Goal: Task Accomplishment & Management: Complete application form

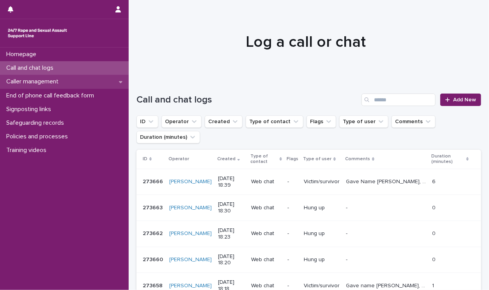
click at [76, 79] on div "Caller management" at bounding box center [64, 82] width 129 height 14
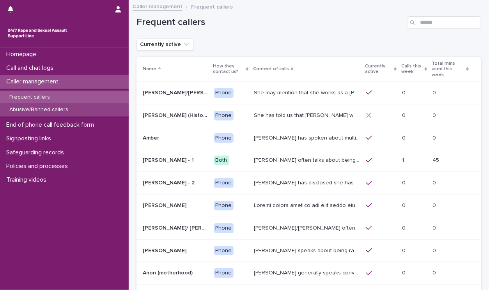
click at [49, 111] on p "Abusive/Banned callers" at bounding box center [38, 109] width 71 height 7
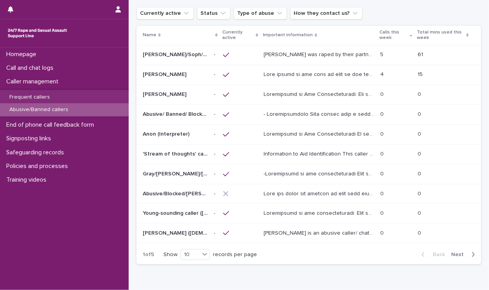
scroll to position [38, 0]
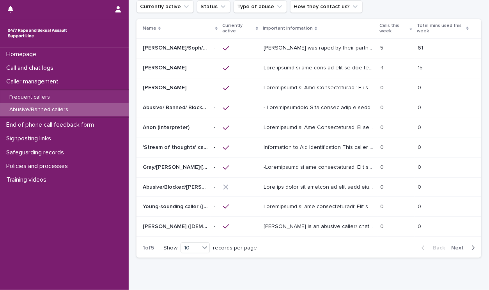
click at [454, 246] on span "Next" at bounding box center [459, 247] width 17 height 5
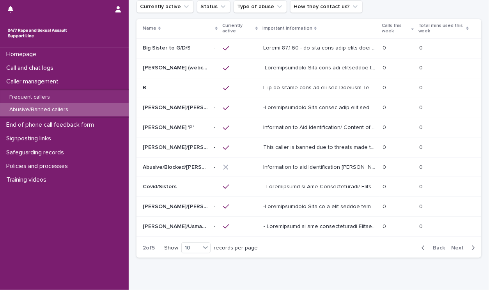
click at [454, 246] on span "Next" at bounding box center [459, 247] width 17 height 5
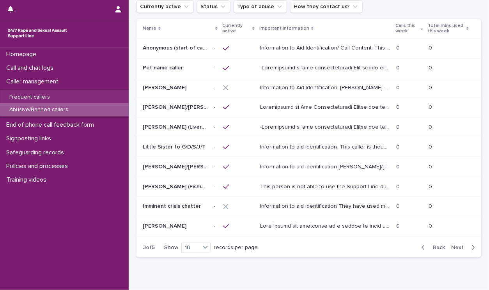
scroll to position [37, 0]
click at [454, 246] on span "Next" at bounding box center [459, 247] width 17 height 5
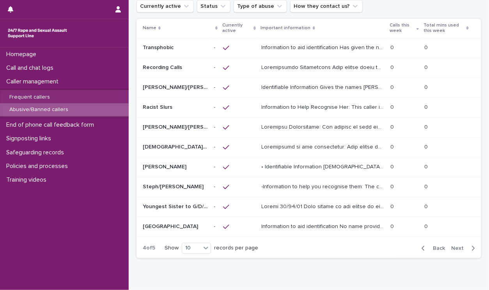
click at [454, 246] on span "Next" at bounding box center [459, 248] width 17 height 5
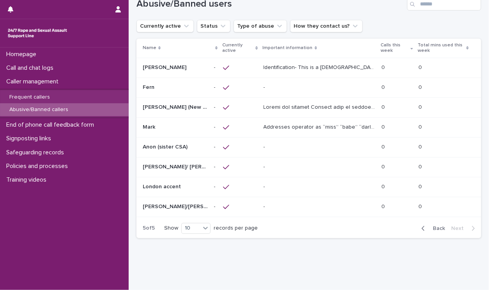
click at [432, 227] on span "Back" at bounding box center [436, 228] width 17 height 5
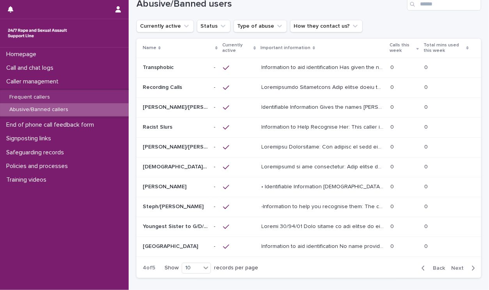
scroll to position [38, 0]
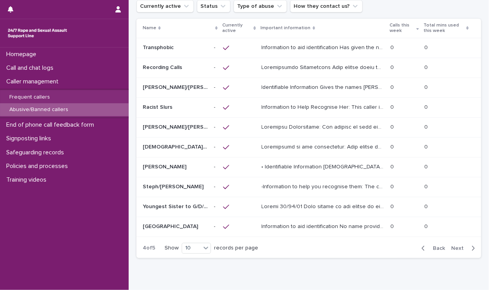
click at [320, 69] on p at bounding box center [324, 67] width 124 height 8
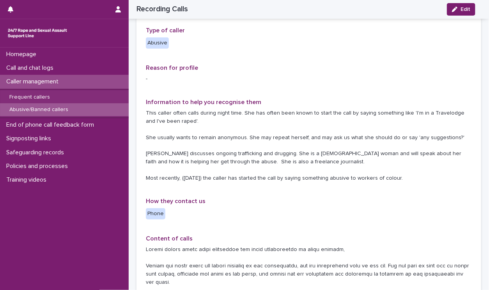
scroll to position [127, 0]
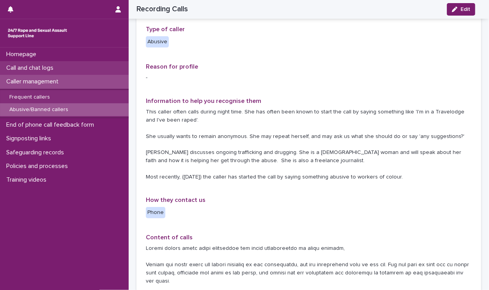
click at [42, 69] on p "Call and chat logs" at bounding box center [31, 67] width 57 height 7
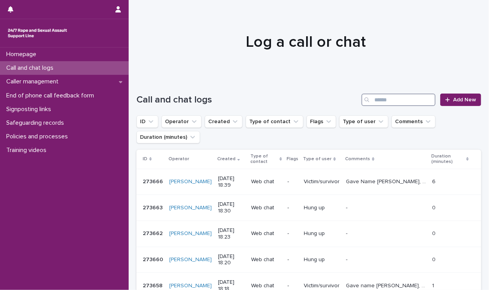
click at [372, 103] on input "Search" at bounding box center [398, 100] width 74 height 12
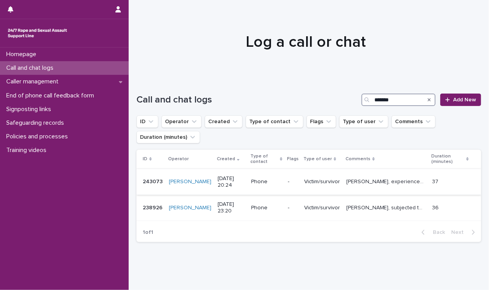
type input "*******"
click at [371, 184] on p "[PERSON_NAME], experienced CSA involving her family. Is waiting for counselling…" at bounding box center [386, 181] width 81 height 8
click at [31, 63] on div "Call and chat logs" at bounding box center [64, 68] width 129 height 14
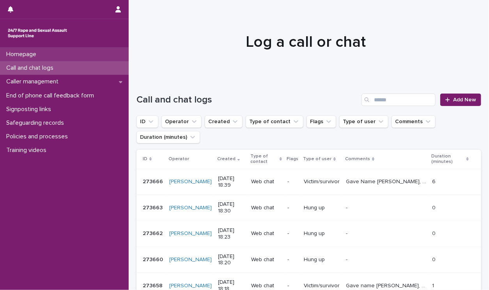
click at [32, 59] on div "Homepage" at bounding box center [64, 55] width 129 height 14
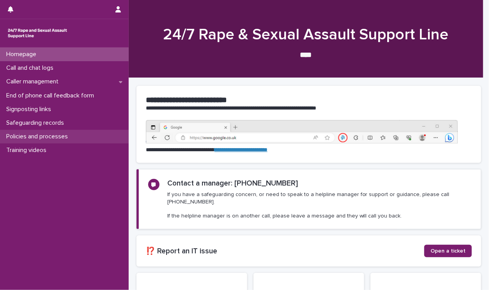
click at [17, 134] on p "Policies and processes" at bounding box center [38, 136] width 71 height 7
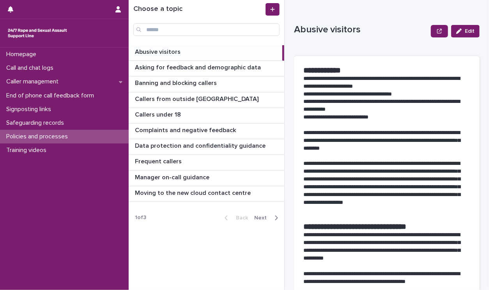
click at [263, 217] on span "Next" at bounding box center [262, 217] width 17 height 5
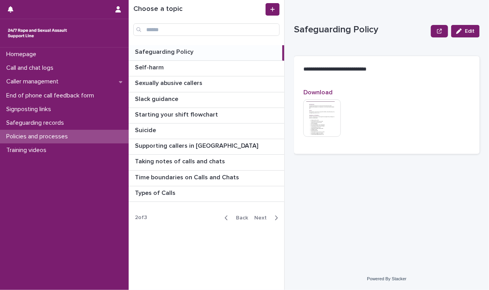
click at [243, 216] on span "Back" at bounding box center [239, 217] width 17 height 5
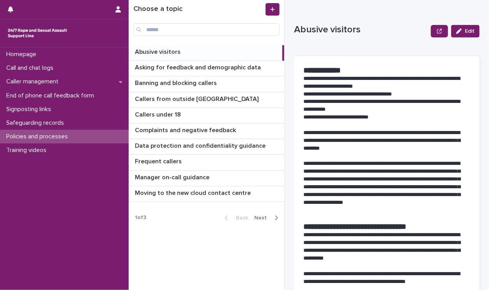
click at [260, 216] on span "Next" at bounding box center [262, 217] width 17 height 5
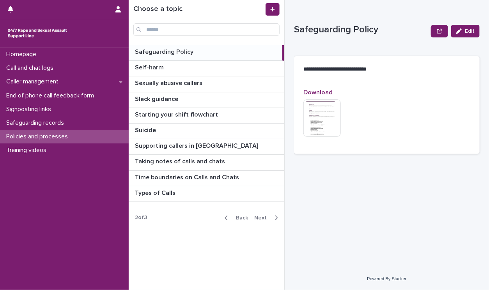
click at [260, 216] on span "Next" at bounding box center [262, 217] width 17 height 5
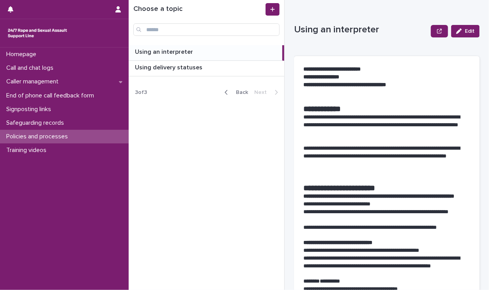
click at [237, 93] on span "Back" at bounding box center [239, 92] width 17 height 5
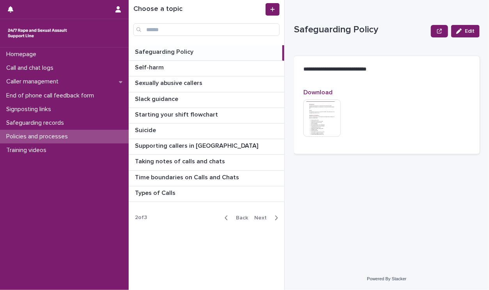
click at [245, 217] on span "Back" at bounding box center [239, 217] width 17 height 5
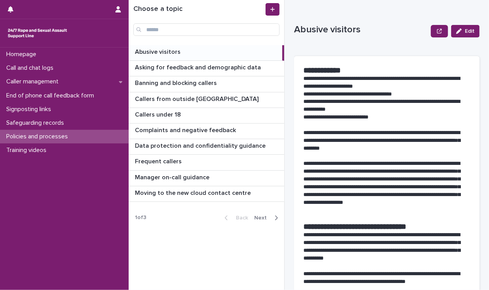
click at [264, 218] on span "Next" at bounding box center [262, 217] width 17 height 5
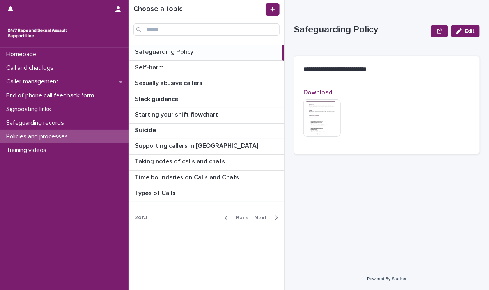
click at [264, 218] on span "Next" at bounding box center [262, 217] width 17 height 5
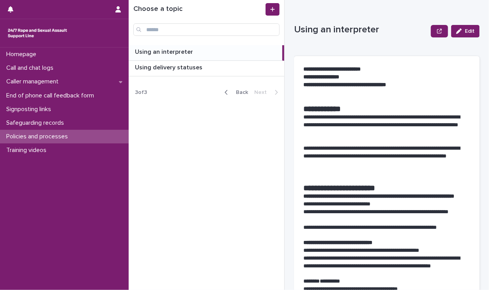
click at [245, 92] on span "Back" at bounding box center [239, 92] width 17 height 5
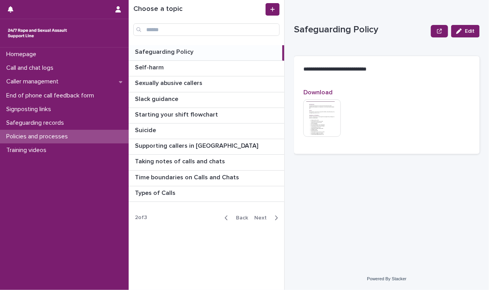
click at [235, 216] on span "Back" at bounding box center [239, 217] width 17 height 5
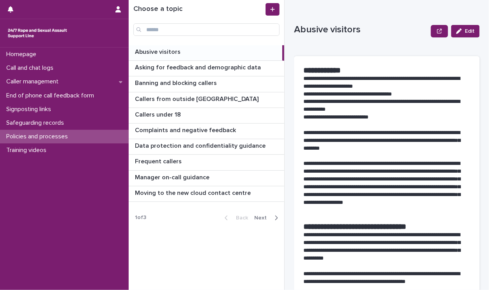
click at [167, 53] on p "Abusive visitors" at bounding box center [158, 51] width 47 height 9
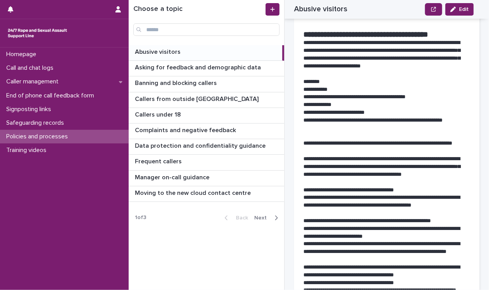
scroll to position [616, 0]
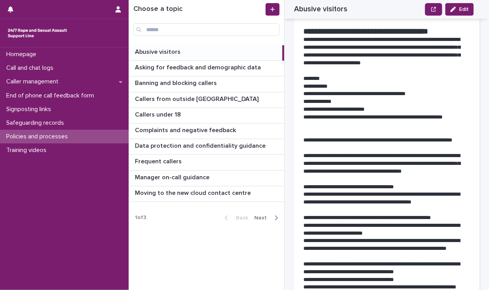
click at [129, 45] on link "Abusive visitors Abusive visitors" at bounding box center [207, 53] width 156 height 16
click at [9, 66] on p "Call and chat logs" at bounding box center [31, 67] width 57 height 7
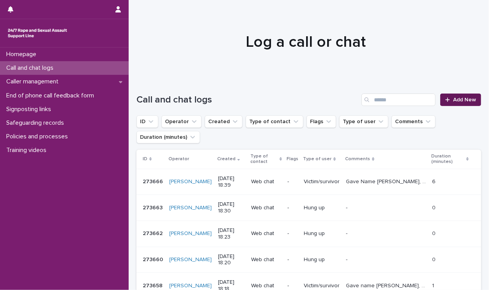
click at [463, 101] on span "Add New" at bounding box center [464, 99] width 23 height 5
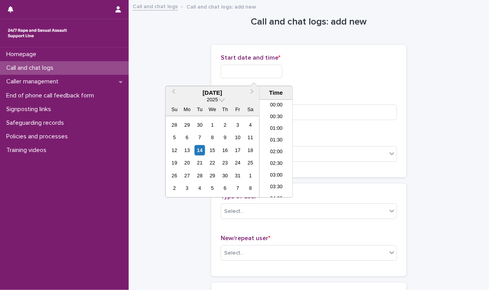
click at [267, 73] on input "text" at bounding box center [252, 72] width 62 height 14
click at [197, 149] on div "14" at bounding box center [200, 150] width 11 height 11
drag, startPoint x: 250, startPoint y: 69, endPoint x: 365, endPoint y: 68, distance: 115.4
click at [365, 68] on div "**********" at bounding box center [309, 72] width 176 height 14
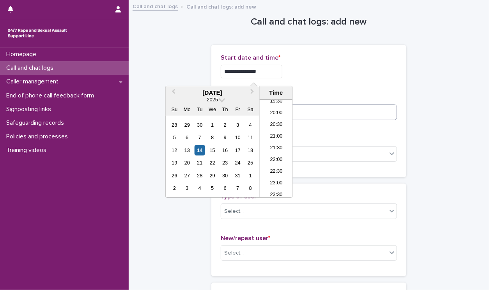
type input "**********"
click at [393, 111] on input at bounding box center [309, 112] width 176 height 16
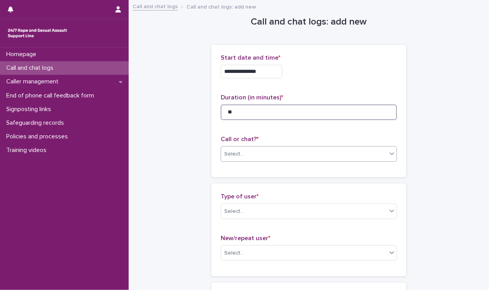
type input "**"
click at [388, 154] on icon at bounding box center [392, 154] width 8 height 8
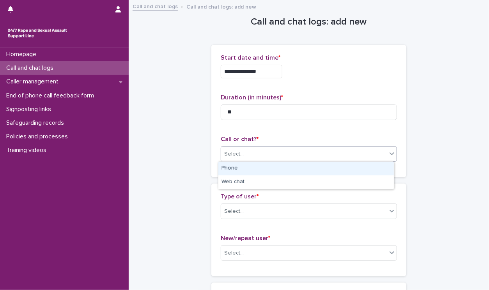
click at [369, 174] on div "Phone" at bounding box center [305, 169] width 175 height 14
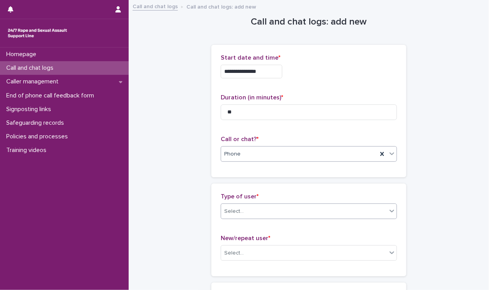
click at [384, 211] on div "Select..." at bounding box center [304, 211] width 166 height 13
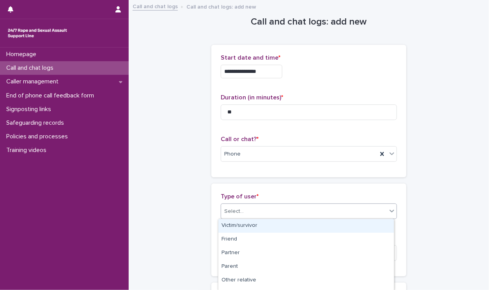
click at [368, 227] on div "Victim/survivor" at bounding box center [305, 226] width 175 height 14
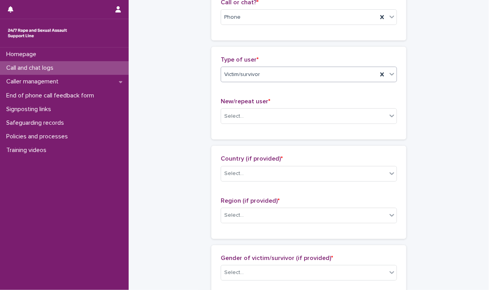
scroll to position [166, 0]
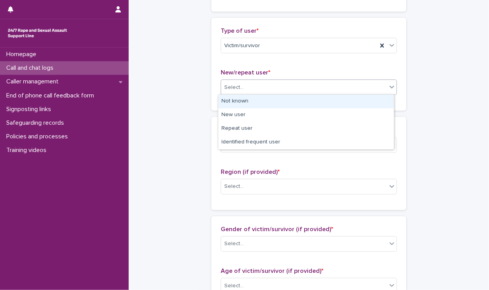
click at [389, 86] on icon at bounding box center [391, 87] width 5 height 3
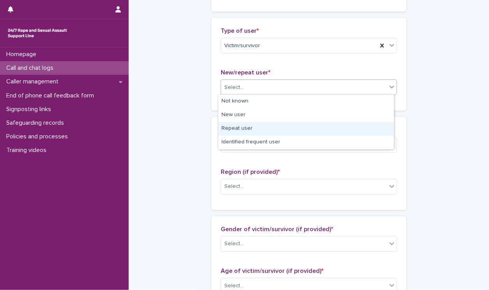
click at [374, 129] on div "Repeat user" at bounding box center [305, 129] width 175 height 14
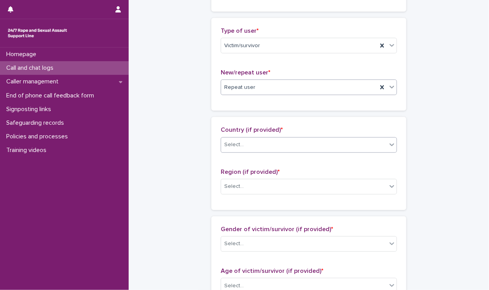
click at [388, 144] on icon at bounding box center [392, 145] width 8 height 8
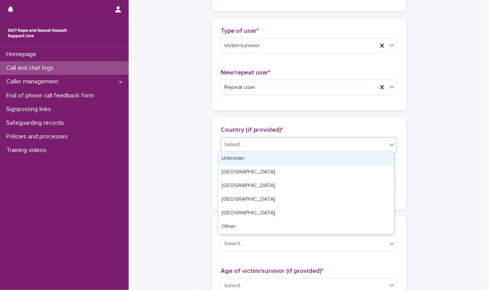
click at [376, 157] on div "Unknown" at bounding box center [305, 159] width 175 height 14
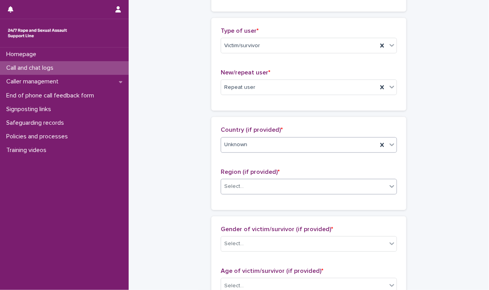
click at [387, 184] on div at bounding box center [391, 186] width 9 height 14
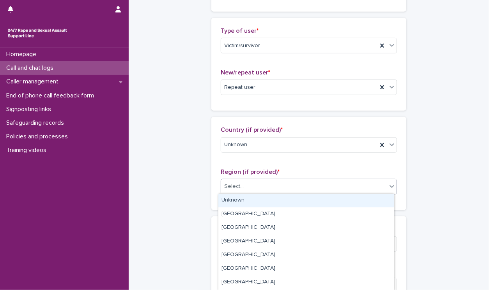
click at [373, 198] on div "Unknown" at bounding box center [305, 201] width 175 height 14
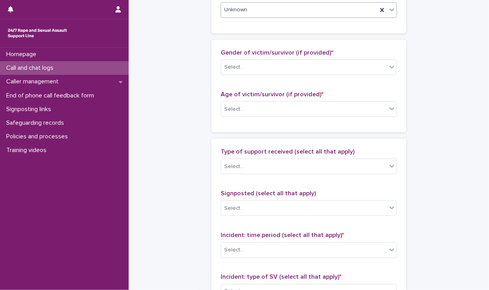
scroll to position [359, 0]
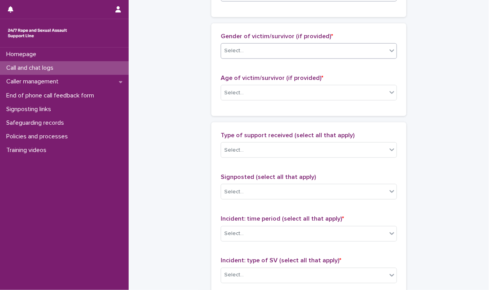
click at [380, 50] on div "Select..." at bounding box center [304, 50] width 166 height 13
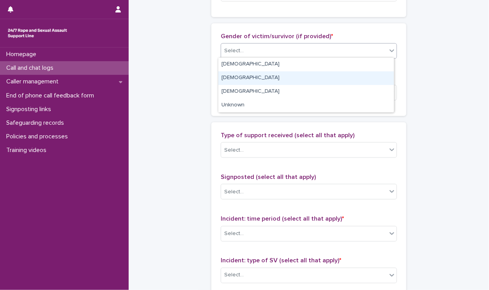
click at [370, 71] on div "[DEMOGRAPHIC_DATA]" at bounding box center [305, 78] width 175 height 14
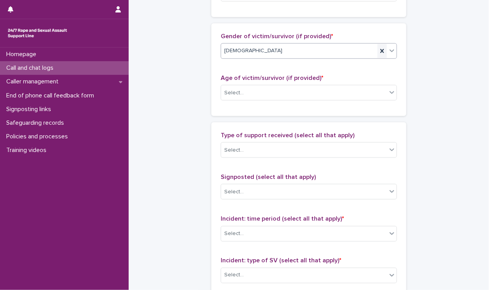
click at [380, 49] on icon at bounding box center [382, 51] width 4 height 4
click at [388, 51] on icon at bounding box center [392, 51] width 8 height 8
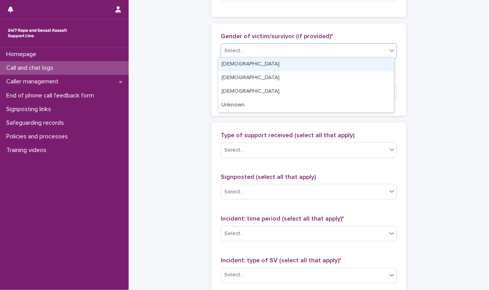
click at [377, 65] on div "[DEMOGRAPHIC_DATA]" at bounding box center [305, 65] width 175 height 14
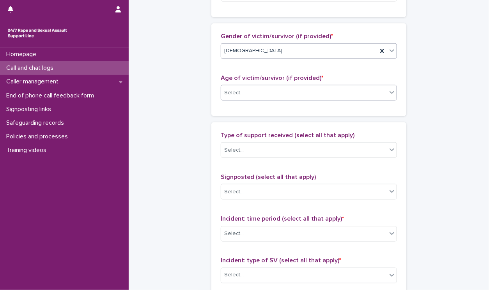
click at [389, 92] on icon at bounding box center [391, 92] width 5 height 3
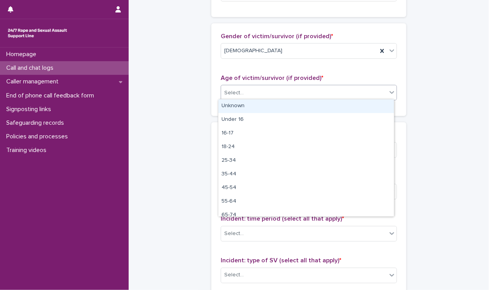
click at [380, 103] on div "Unknown" at bounding box center [305, 106] width 175 height 14
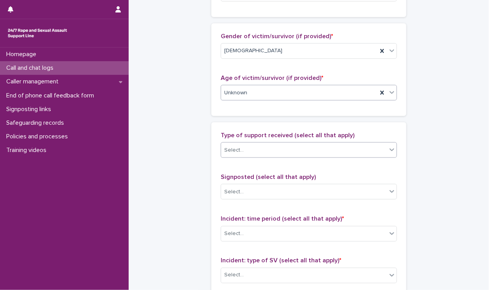
click at [391, 146] on icon at bounding box center [392, 150] width 8 height 8
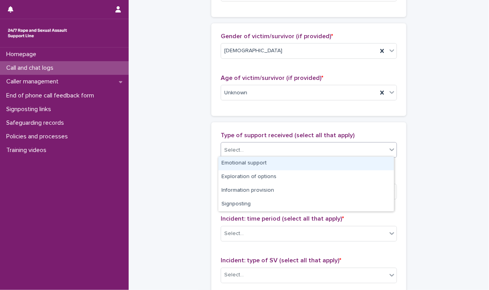
click at [370, 160] on div "Emotional support" at bounding box center [305, 164] width 175 height 14
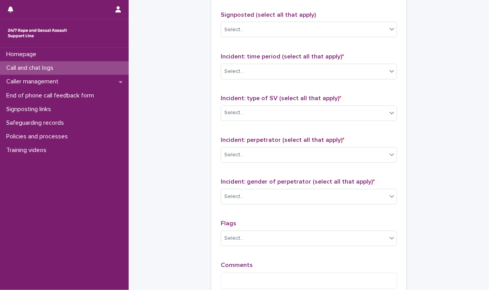
scroll to position [525, 0]
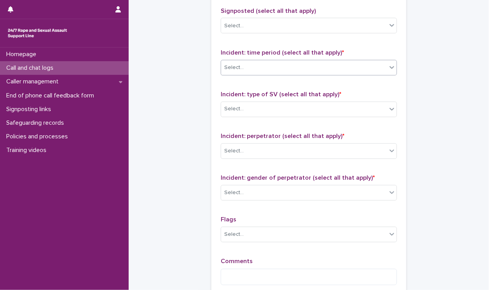
click at [388, 64] on icon at bounding box center [392, 68] width 8 height 8
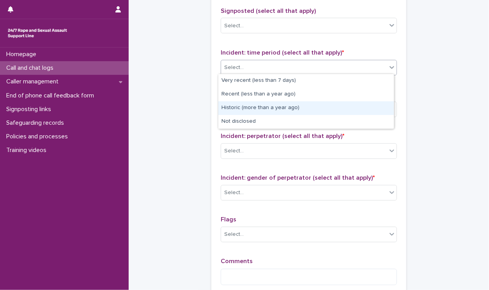
click at [376, 110] on div "Historic (more than a year ago)" at bounding box center [305, 108] width 175 height 14
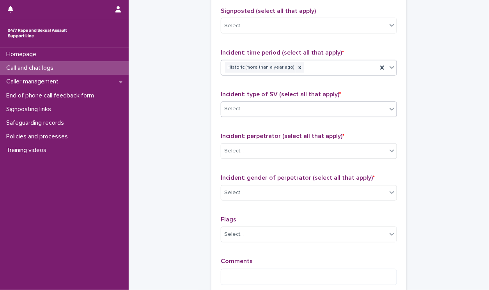
click at [388, 110] on icon at bounding box center [392, 109] width 8 height 8
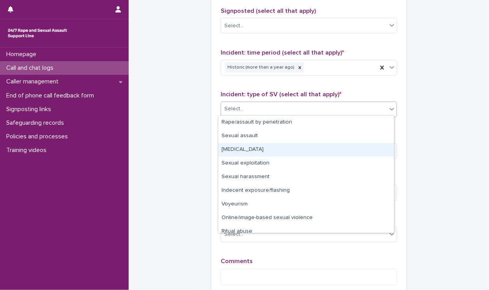
click at [370, 143] on div "[MEDICAL_DATA]" at bounding box center [305, 150] width 175 height 14
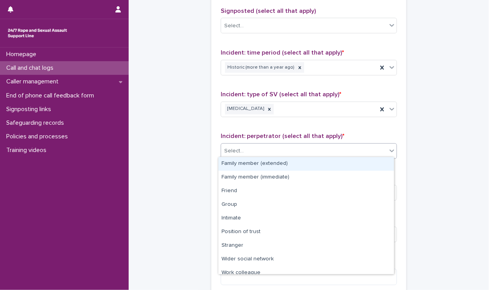
click at [381, 149] on div "Select..." at bounding box center [304, 151] width 166 height 13
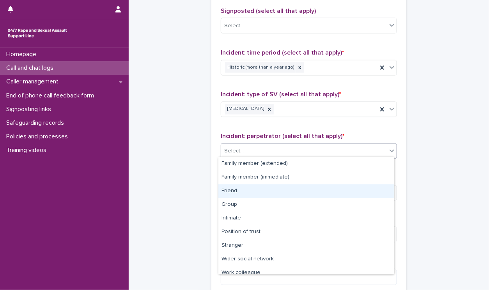
scroll to position [33, 0]
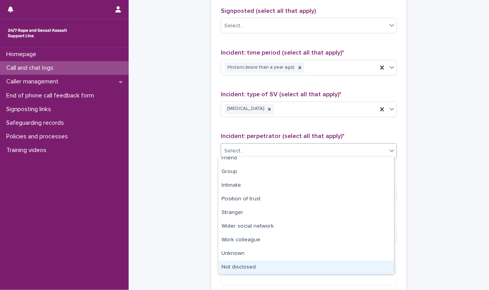
click at [377, 267] on div "Not disclosed" at bounding box center [305, 268] width 175 height 14
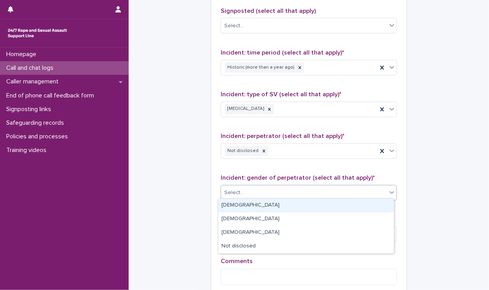
click at [388, 193] on icon at bounding box center [392, 193] width 8 height 8
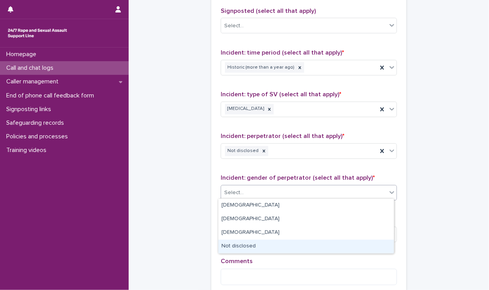
click at [365, 250] on div "Not disclosed" at bounding box center [305, 247] width 175 height 14
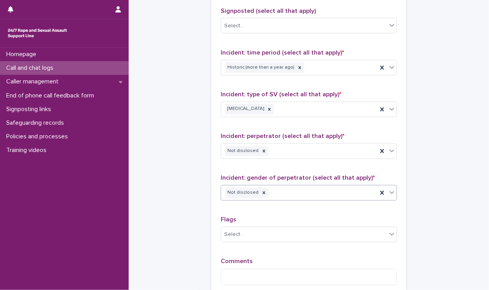
scroll to position [586, 0]
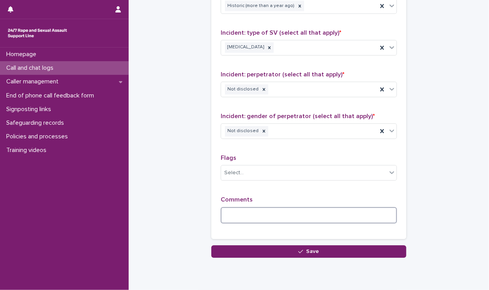
click at [374, 219] on textarea at bounding box center [309, 215] width 176 height 17
type textarea "*"
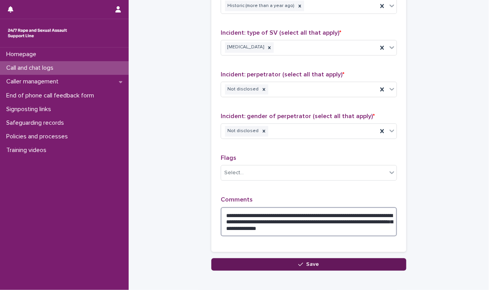
type textarea "**********"
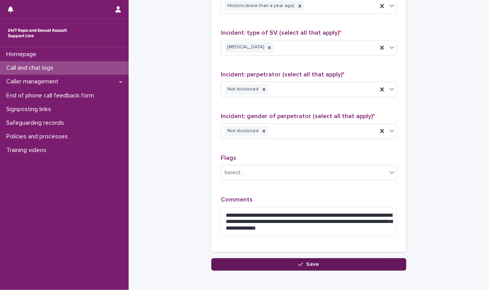
click at [351, 262] on button "Save" at bounding box center [308, 264] width 195 height 12
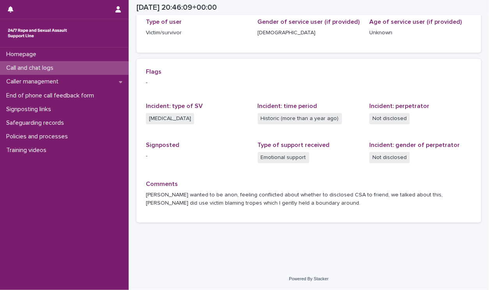
scroll to position [132, 0]
click at [30, 51] on p "Homepage" at bounding box center [22, 54] width 39 height 7
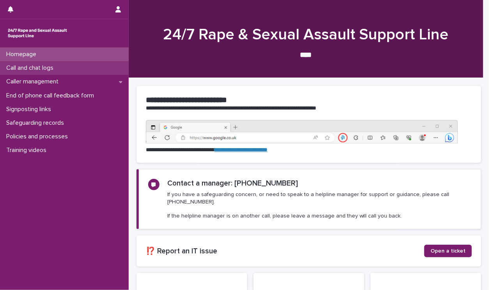
click at [72, 69] on div "Call and chat logs" at bounding box center [64, 68] width 129 height 14
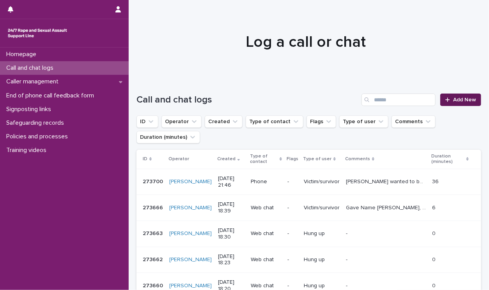
click at [445, 99] on icon at bounding box center [447, 99] width 5 height 5
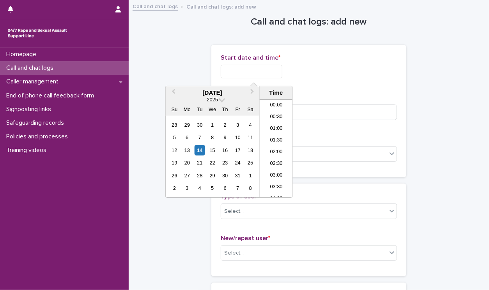
scroll to position [460, 0]
click at [260, 70] on input "text" at bounding box center [252, 72] width 62 height 14
click at [195, 148] on div "14" at bounding box center [200, 150] width 11 height 11
drag, startPoint x: 250, startPoint y: 71, endPoint x: 460, endPoint y: 56, distance: 210.7
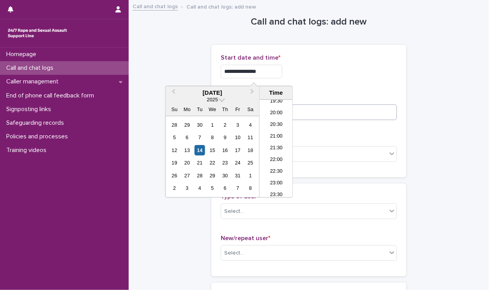
type input "**********"
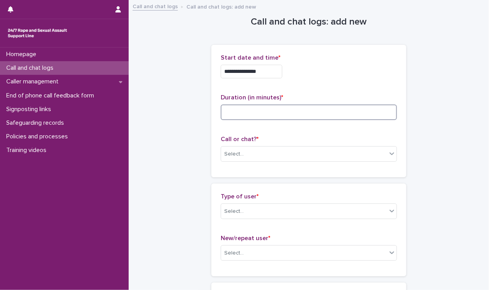
click at [366, 117] on input at bounding box center [309, 112] width 176 height 16
type input "*"
click at [391, 155] on icon at bounding box center [392, 154] width 8 height 8
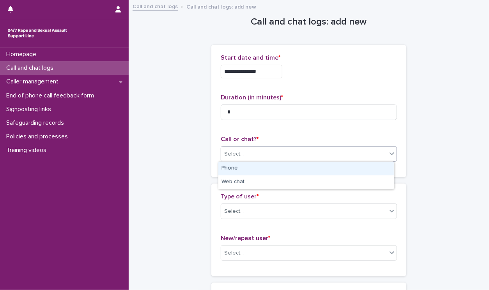
click at [375, 172] on div "Phone" at bounding box center [305, 169] width 175 height 14
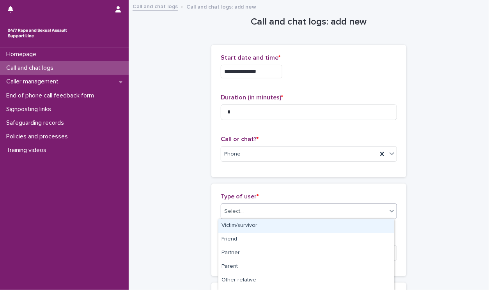
click at [387, 210] on span at bounding box center [387, 211] width 0 height 9
click at [370, 221] on div "Victim/survivor" at bounding box center [305, 226] width 175 height 14
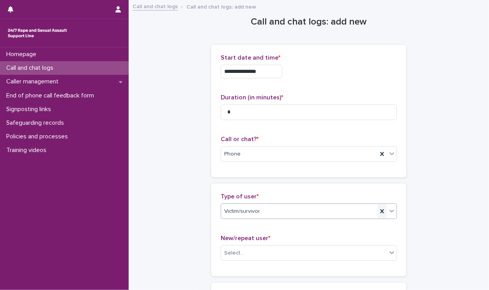
click at [380, 213] on icon at bounding box center [382, 211] width 8 height 8
click at [388, 212] on icon at bounding box center [392, 211] width 8 height 8
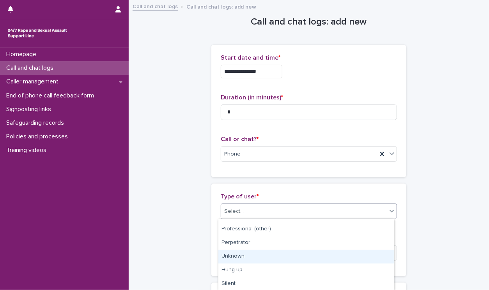
click at [366, 254] on div "Unknown" at bounding box center [305, 257] width 175 height 14
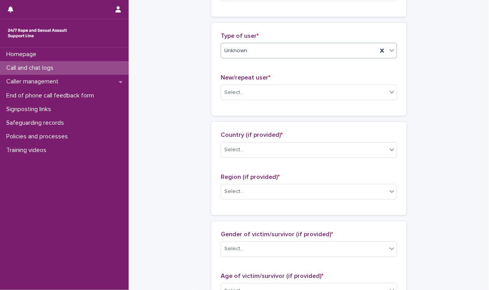
scroll to position [215, 0]
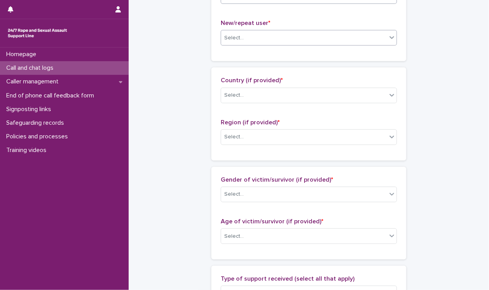
click at [388, 37] on icon at bounding box center [392, 38] width 8 height 8
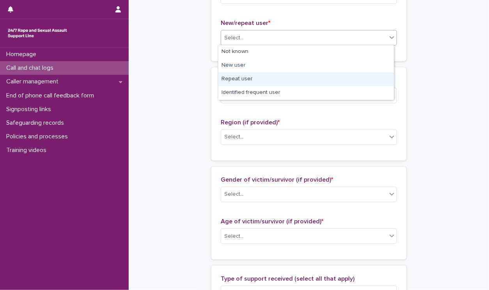
click at [360, 77] on div "Repeat user" at bounding box center [305, 80] width 175 height 14
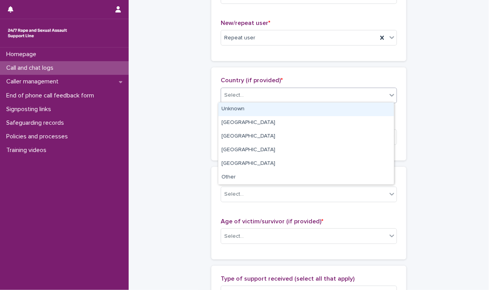
click at [382, 92] on div "Select..." at bounding box center [304, 95] width 166 height 13
click at [374, 110] on div "Unknown" at bounding box center [305, 110] width 175 height 14
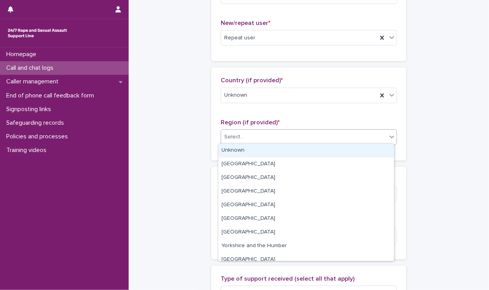
click at [388, 137] on icon at bounding box center [392, 137] width 8 height 8
click at [372, 151] on div "Unknown" at bounding box center [305, 151] width 175 height 14
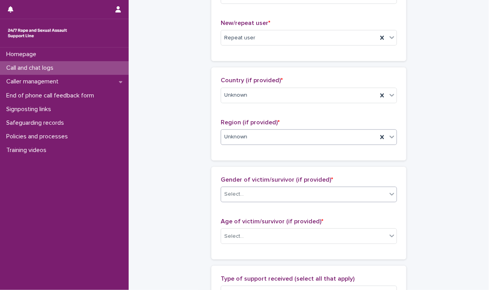
click at [380, 191] on div "Select..." at bounding box center [304, 194] width 166 height 13
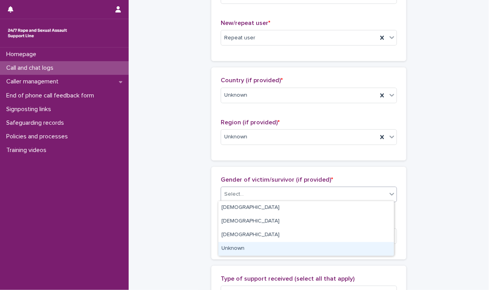
click at [370, 249] on div "Unknown" at bounding box center [305, 249] width 175 height 14
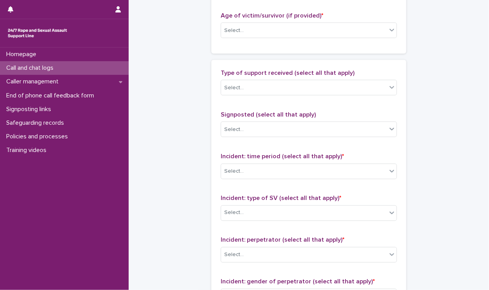
scroll to position [422, 0]
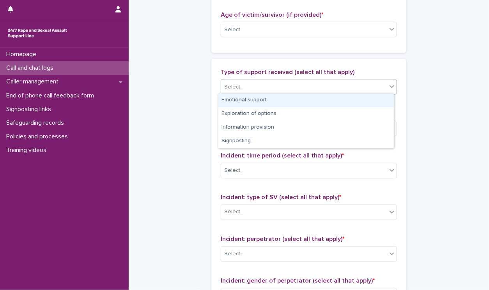
click at [381, 87] on div "Select..." at bounding box center [304, 87] width 166 height 13
click at [373, 97] on div "Emotional support" at bounding box center [305, 101] width 175 height 14
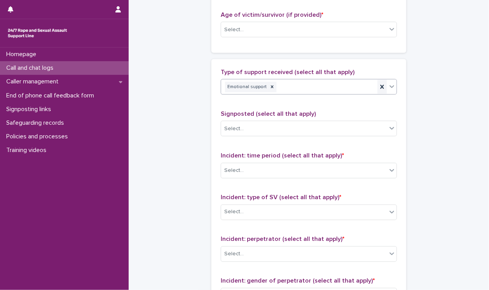
click at [382, 88] on icon at bounding box center [382, 87] width 8 height 8
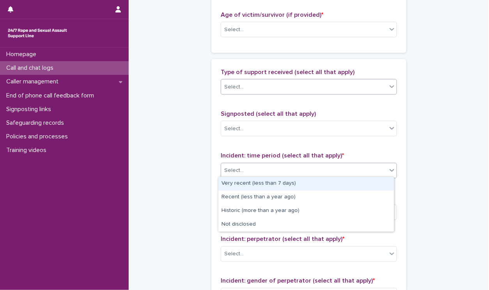
click at [393, 171] on div at bounding box center [391, 170] width 9 height 14
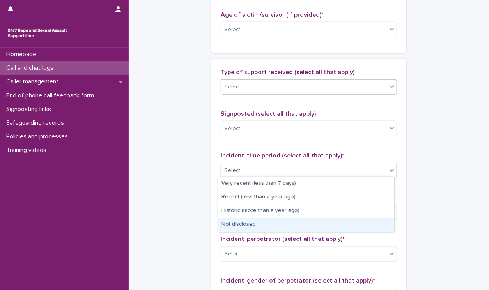
click at [364, 224] on div "Not disclosed" at bounding box center [305, 225] width 175 height 14
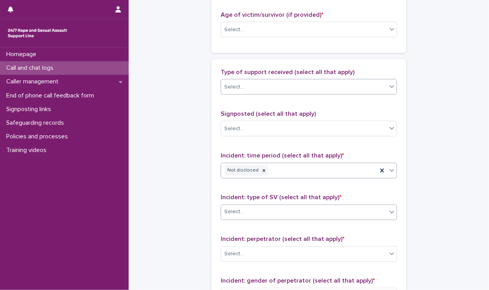
click at [388, 212] on icon at bounding box center [392, 212] width 8 height 8
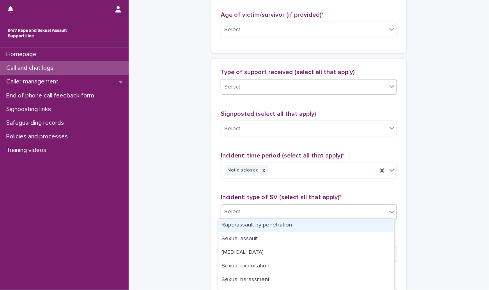
scroll to position [65, 0]
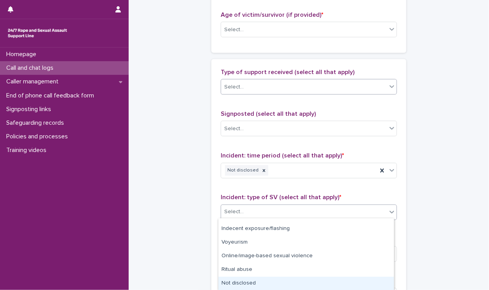
click at [360, 283] on div "Not disclosed" at bounding box center [305, 284] width 175 height 14
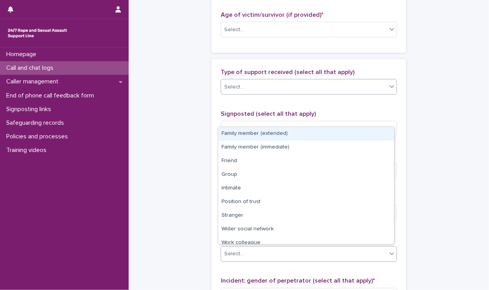
click at [381, 250] on div "Select..." at bounding box center [304, 254] width 166 height 13
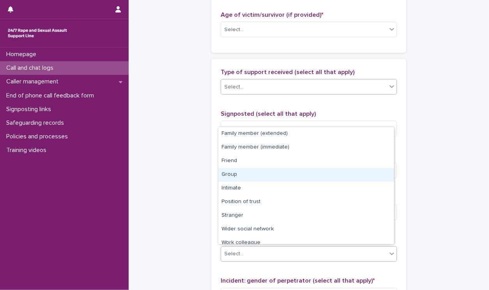
scroll to position [33, 0]
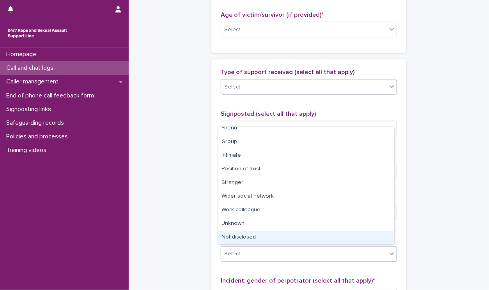
click at [363, 237] on div "Not disclosed" at bounding box center [305, 238] width 175 height 14
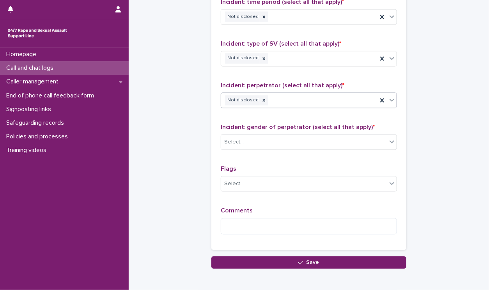
scroll to position [613, 0]
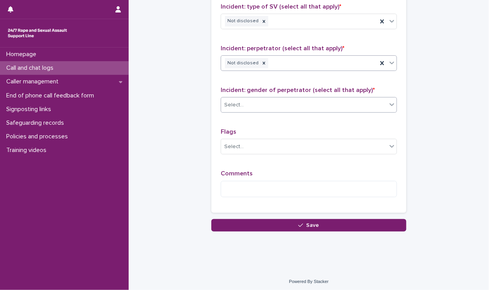
click at [387, 106] on div at bounding box center [391, 104] width 9 height 14
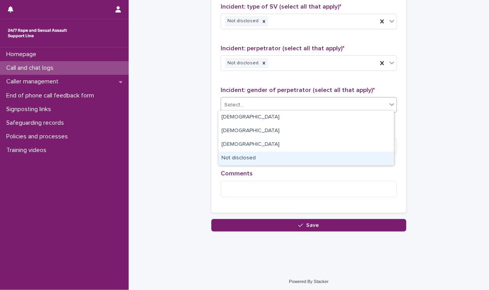
click at [365, 160] on div "Not disclosed" at bounding box center [305, 159] width 175 height 14
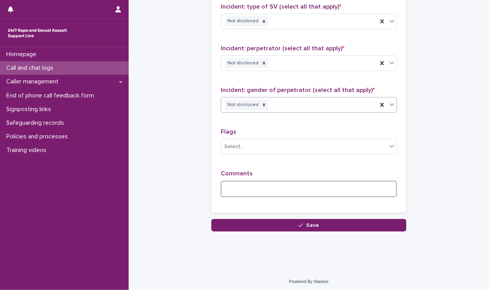
click at [338, 186] on textarea at bounding box center [309, 189] width 176 height 17
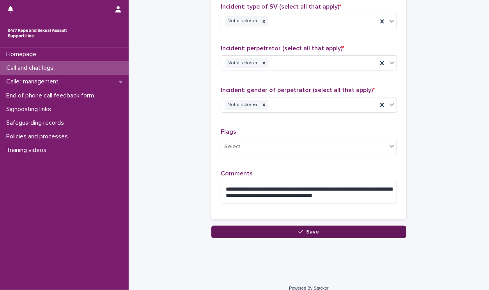
click at [318, 227] on button "Save" at bounding box center [308, 232] width 195 height 12
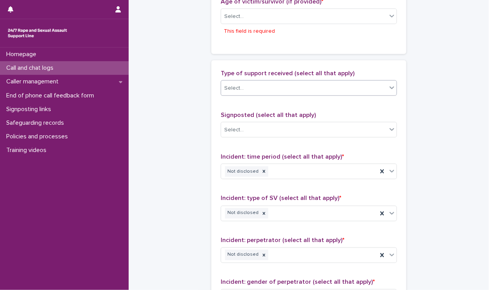
scroll to position [437, 0]
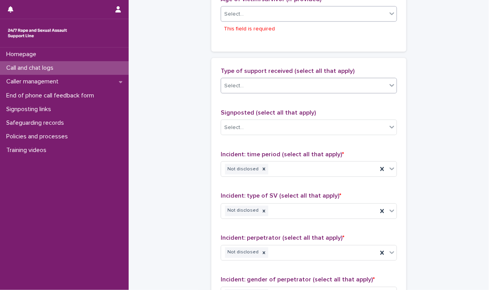
click at [382, 13] on div "Select..." at bounding box center [304, 14] width 166 height 13
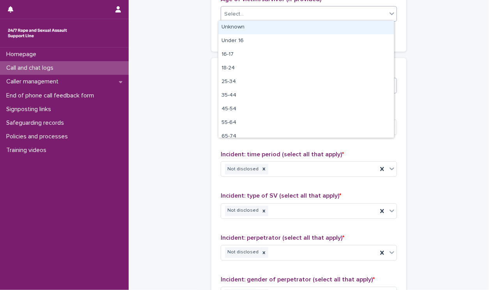
click at [364, 26] on div "Unknown" at bounding box center [305, 28] width 175 height 14
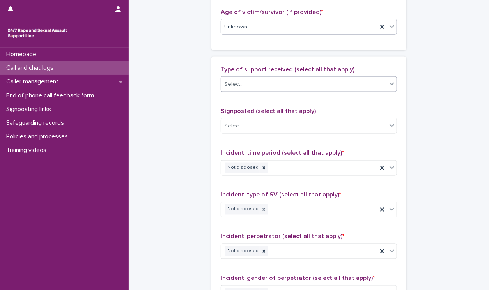
scroll to position [620, 0]
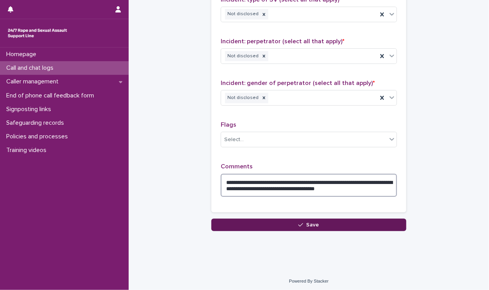
type textarea "**********"
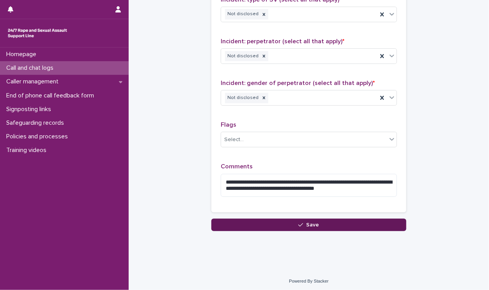
click at [322, 219] on button "Save" at bounding box center [308, 225] width 195 height 12
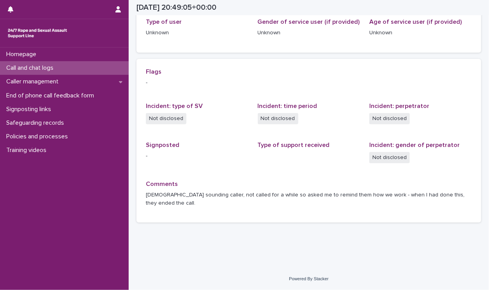
scroll to position [124, 0]
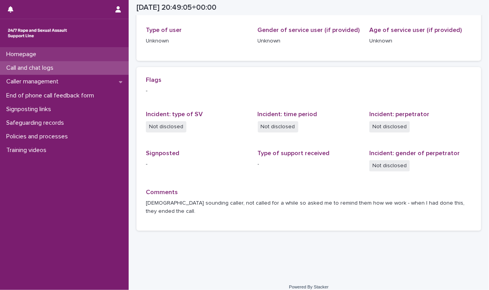
click at [21, 51] on p "Homepage" at bounding box center [22, 54] width 39 height 7
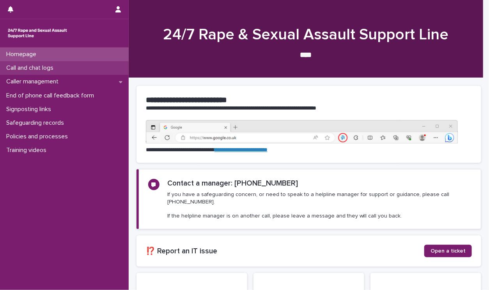
click at [22, 67] on p "Call and chat logs" at bounding box center [31, 67] width 57 height 7
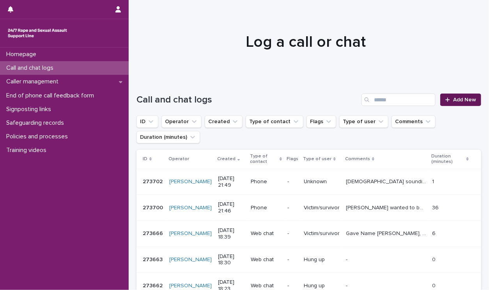
click at [440, 95] on link "Add New" at bounding box center [460, 100] width 41 height 12
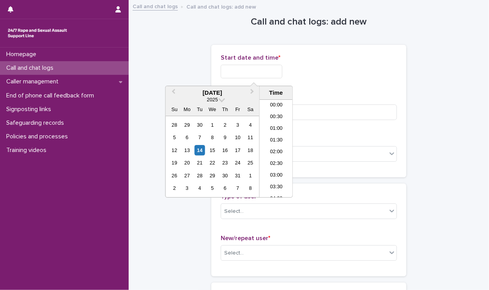
click at [248, 71] on input "text" at bounding box center [252, 72] width 62 height 14
click at [202, 149] on div "14" at bounding box center [200, 150] width 11 height 11
drag, startPoint x: 251, startPoint y: 70, endPoint x: 448, endPoint y: 51, distance: 198.1
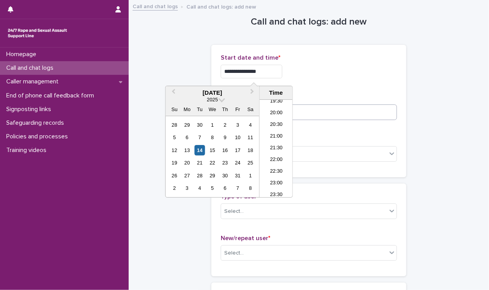
type input "**********"
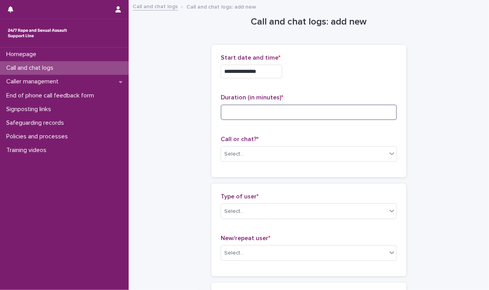
click at [363, 108] on input at bounding box center [309, 112] width 176 height 16
type input "*"
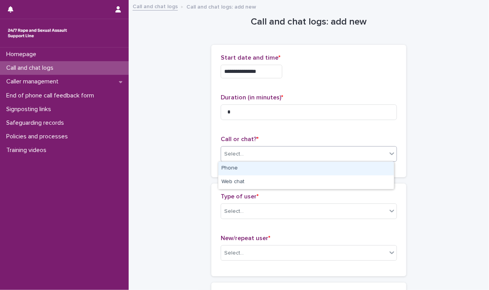
click at [391, 154] on icon at bounding box center [392, 154] width 8 height 8
click at [371, 170] on div "Phone" at bounding box center [305, 169] width 175 height 14
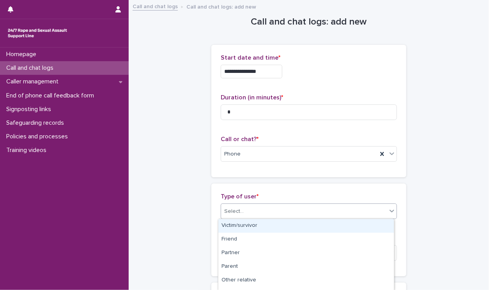
click at [388, 213] on icon at bounding box center [392, 211] width 8 height 8
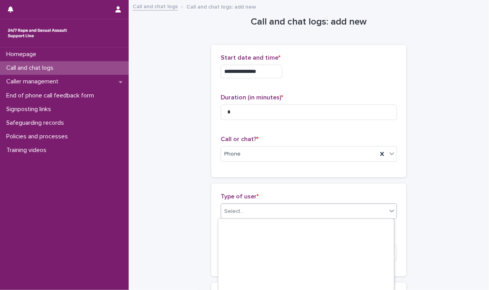
scroll to position [133, 0]
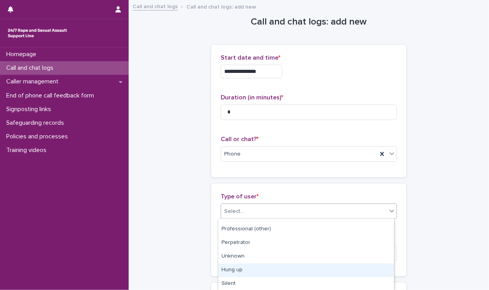
click at [370, 270] on div "Hung up" at bounding box center [305, 271] width 175 height 14
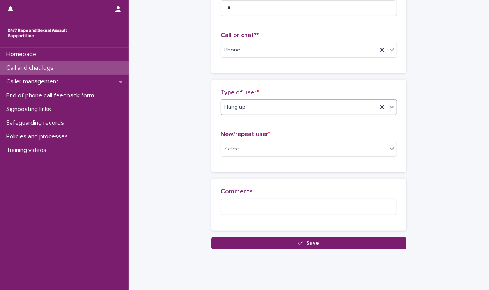
scroll to position [124, 0]
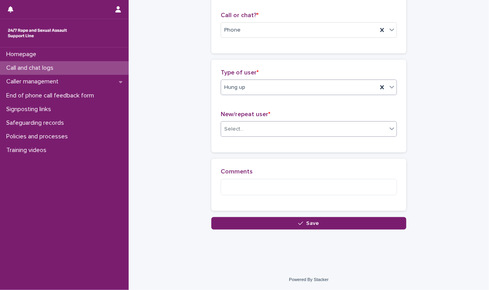
click at [391, 129] on icon at bounding box center [392, 129] width 8 height 8
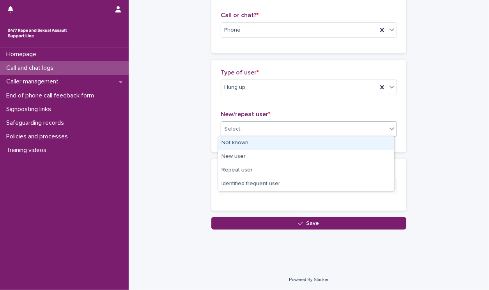
click at [367, 147] on div "Not known" at bounding box center [305, 143] width 175 height 14
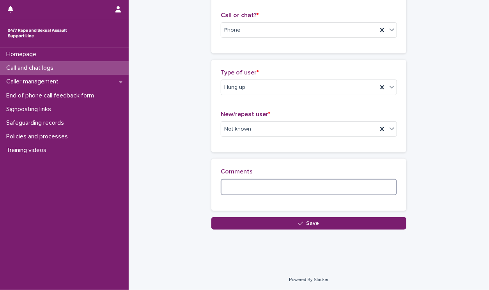
click at [357, 186] on textarea at bounding box center [309, 187] width 176 height 17
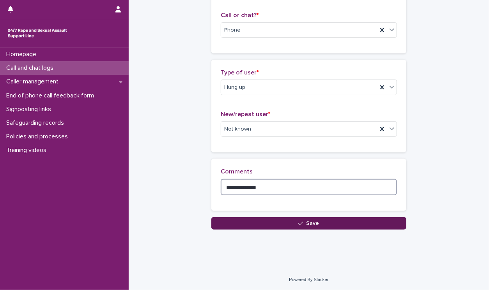
type textarea "**********"
click at [338, 224] on button "Save" at bounding box center [308, 223] width 195 height 12
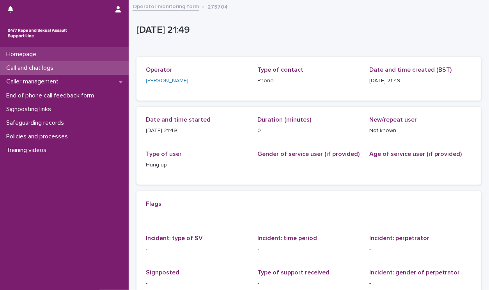
click at [19, 56] on p "Homepage" at bounding box center [22, 54] width 39 height 7
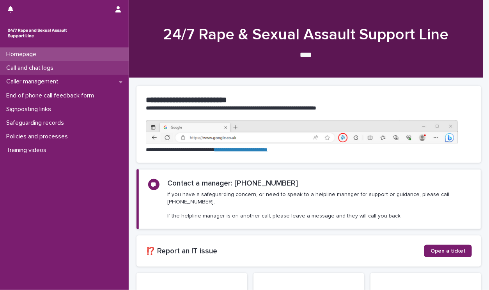
click at [20, 64] on p "Call and chat logs" at bounding box center [31, 67] width 57 height 7
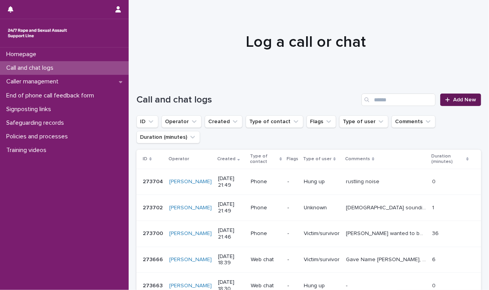
click at [466, 101] on span "Add New" at bounding box center [464, 99] width 23 height 5
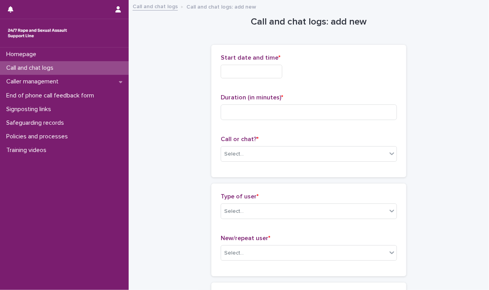
click at [246, 70] on input "text" at bounding box center [252, 72] width 62 height 14
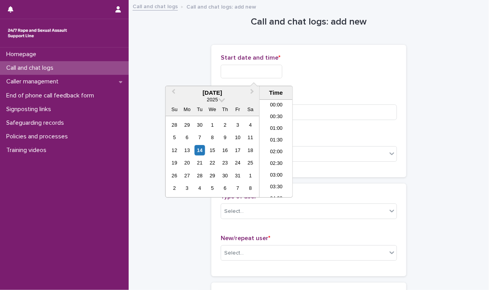
scroll to position [460, 0]
click at [198, 149] on div "14" at bounding box center [200, 150] width 11 height 11
drag, startPoint x: 251, startPoint y: 70, endPoint x: 419, endPoint y: 71, distance: 168.4
type input "**********"
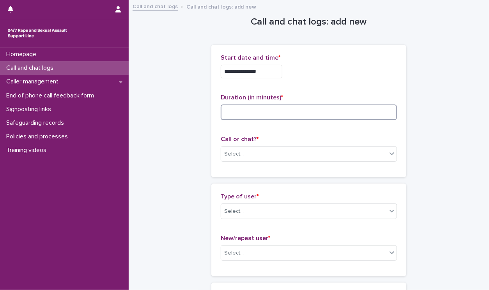
click at [383, 117] on input at bounding box center [309, 112] width 176 height 16
type input "*"
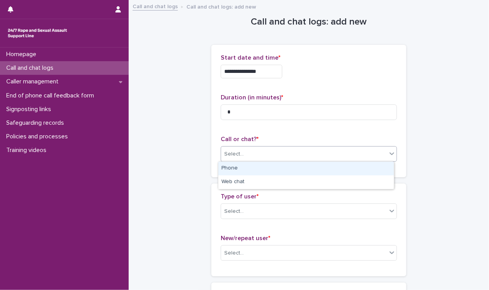
click at [387, 159] on div at bounding box center [391, 154] width 9 height 14
drag, startPoint x: 365, startPoint y: 188, endPoint x: 365, endPoint y: 177, distance: 10.5
click at [365, 174] on div "Phone" at bounding box center [305, 169] width 175 height 14
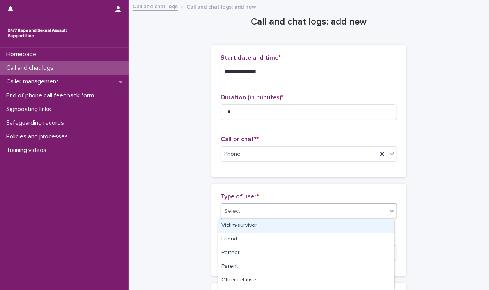
click at [388, 213] on icon at bounding box center [392, 211] width 8 height 8
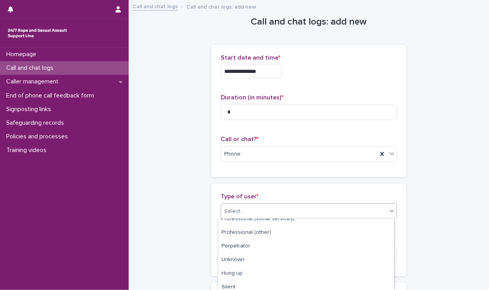
scroll to position [133, 0]
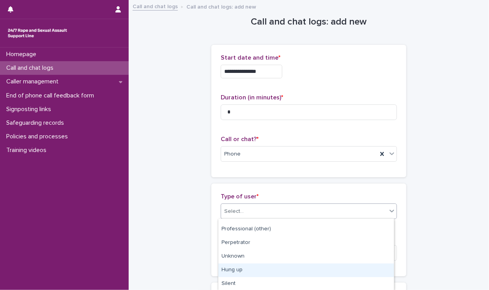
click at [372, 271] on div "Hung up" at bounding box center [305, 271] width 175 height 14
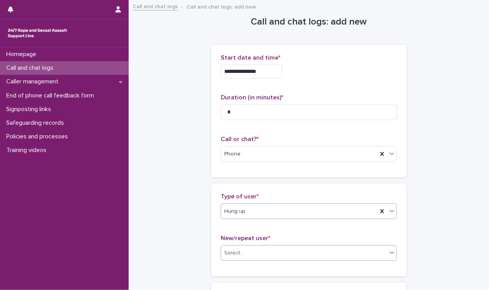
click at [389, 252] on icon at bounding box center [391, 253] width 5 height 3
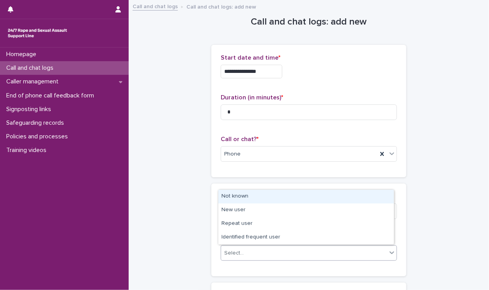
click at [324, 202] on div "Not known" at bounding box center [305, 197] width 175 height 14
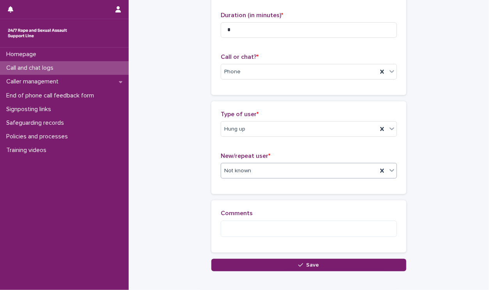
scroll to position [124, 0]
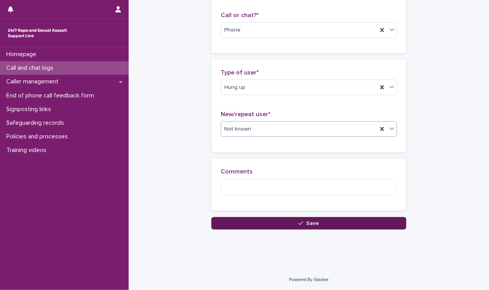
click at [373, 224] on button "Save" at bounding box center [308, 223] width 195 height 12
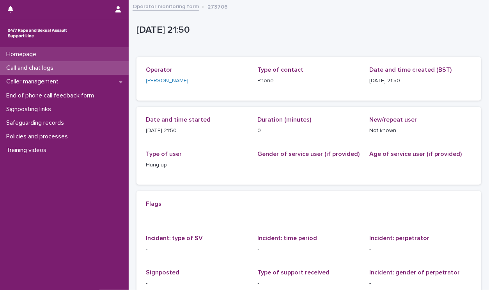
click at [59, 60] on div "Homepage" at bounding box center [64, 55] width 129 height 14
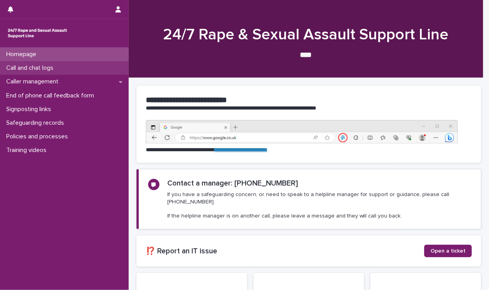
click at [56, 70] on p "Call and chat logs" at bounding box center [31, 67] width 57 height 7
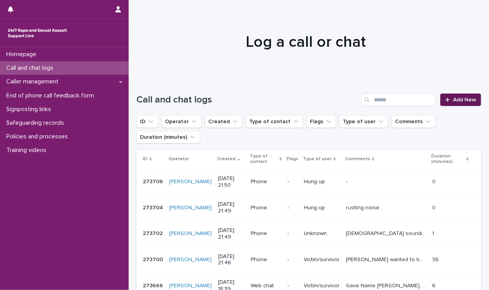
click at [457, 101] on span "Add New" at bounding box center [464, 99] width 23 height 5
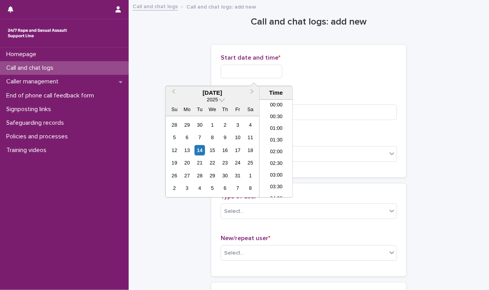
click at [237, 71] on input "text" at bounding box center [252, 72] width 62 height 14
click at [201, 149] on div "14" at bounding box center [200, 150] width 11 height 11
drag, startPoint x: 250, startPoint y: 72, endPoint x: 357, endPoint y: 64, distance: 107.1
click at [357, 65] on div "**********" at bounding box center [309, 72] width 176 height 14
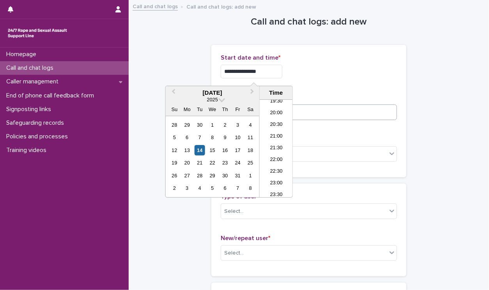
type input "**********"
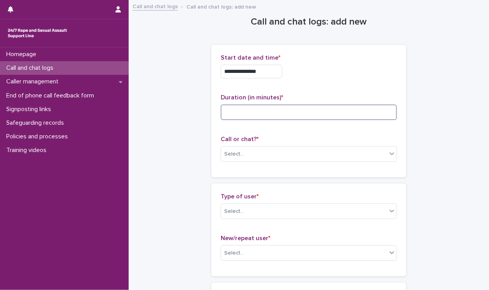
click at [347, 112] on input at bounding box center [309, 112] width 176 height 16
type input "*"
click at [387, 154] on div at bounding box center [391, 154] width 9 height 14
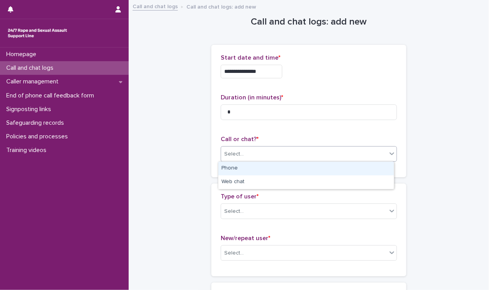
click at [369, 172] on div "Phone" at bounding box center [305, 169] width 175 height 14
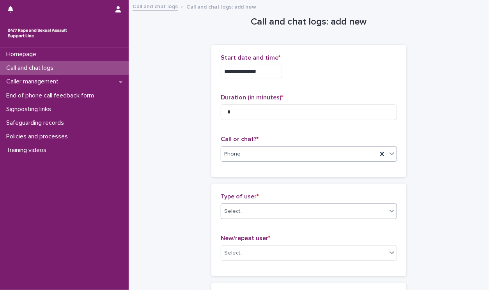
click at [388, 212] on icon at bounding box center [392, 211] width 8 height 8
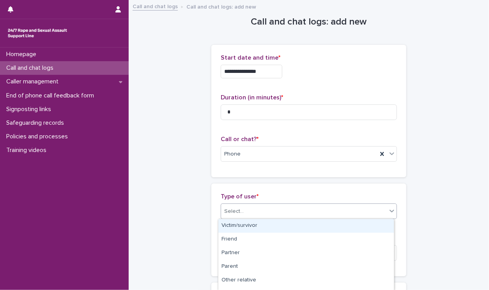
scroll to position [133, 0]
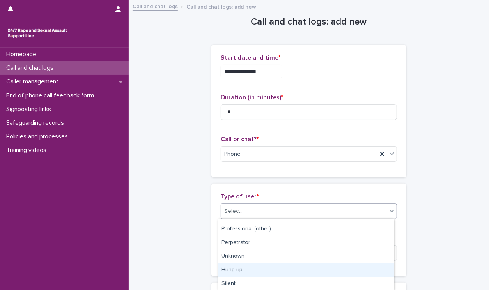
click at [371, 276] on div "Hung up" at bounding box center [305, 271] width 175 height 14
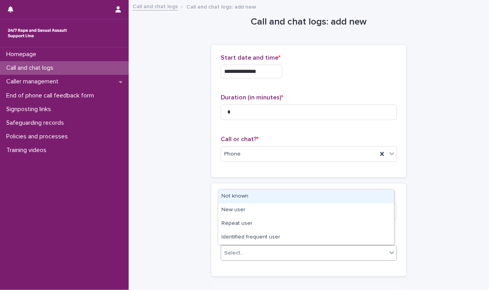
click at [388, 254] on icon at bounding box center [392, 253] width 8 height 8
click at [350, 201] on div "Not known" at bounding box center [305, 197] width 175 height 14
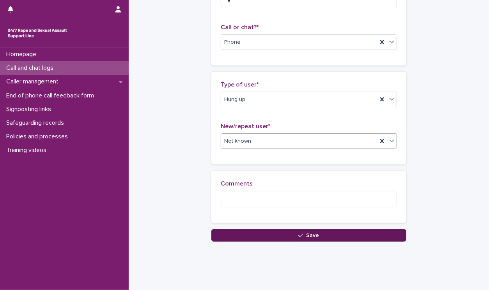
scroll to position [116, 0]
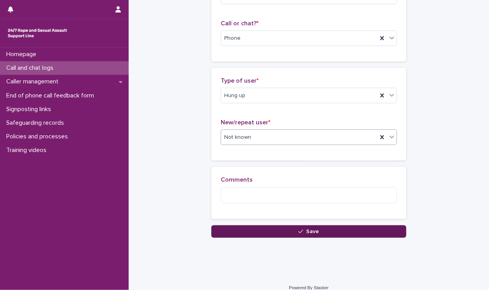
click at [353, 229] on button "Save" at bounding box center [308, 231] width 195 height 12
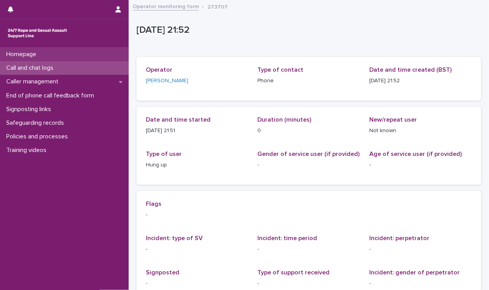
click at [74, 50] on div "Homepage" at bounding box center [64, 55] width 129 height 14
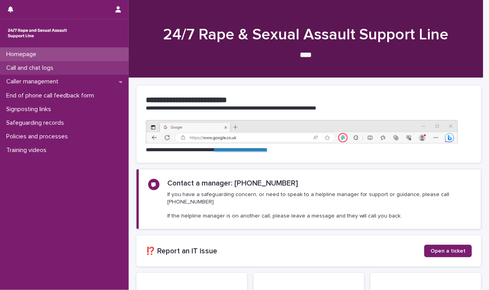
click at [69, 69] on div "Call and chat logs" at bounding box center [64, 68] width 129 height 14
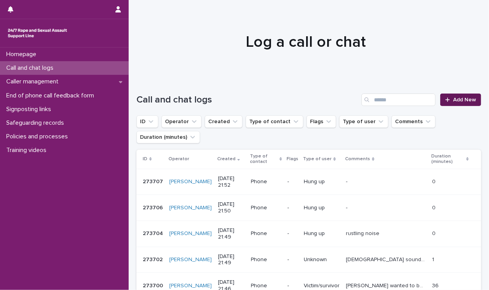
click at [444, 96] on link "Add New" at bounding box center [460, 100] width 41 height 12
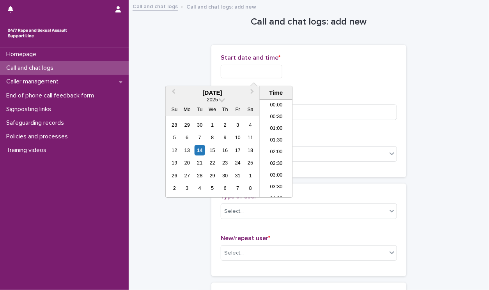
click at [255, 70] on input "text" at bounding box center [252, 72] width 62 height 14
click at [203, 149] on div "14" at bounding box center [200, 150] width 11 height 11
drag, startPoint x: 250, startPoint y: 70, endPoint x: 323, endPoint y: 68, distance: 73.7
click at [319, 69] on div "**********" at bounding box center [309, 72] width 176 height 14
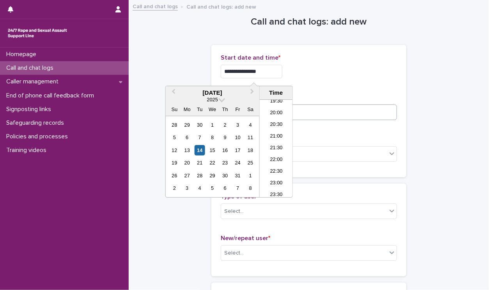
type input "**********"
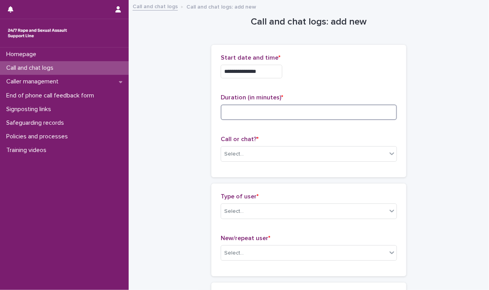
click at [360, 115] on input at bounding box center [309, 112] width 176 height 16
type input "*"
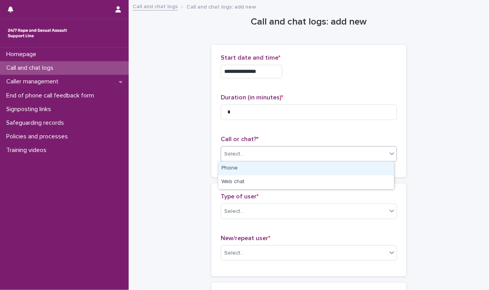
click at [383, 156] on div "Select..." at bounding box center [304, 154] width 166 height 13
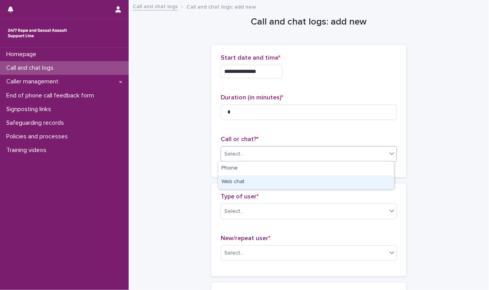
click at [368, 182] on div "Web chat" at bounding box center [305, 182] width 175 height 14
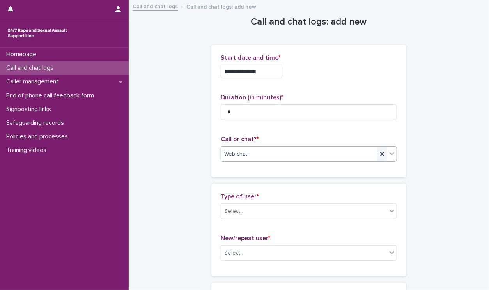
click at [378, 151] on icon at bounding box center [382, 154] width 8 height 8
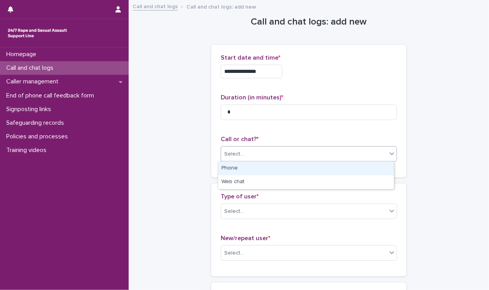
click at [388, 156] on icon at bounding box center [392, 154] width 8 height 8
click at [377, 166] on div "Phone" at bounding box center [305, 169] width 175 height 14
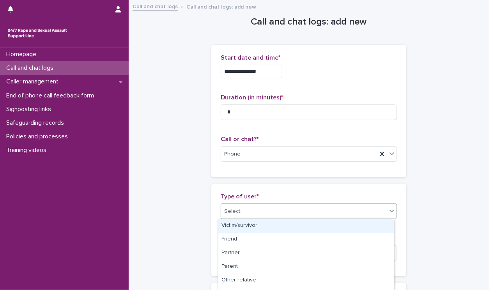
click at [390, 212] on icon at bounding box center [392, 211] width 8 height 8
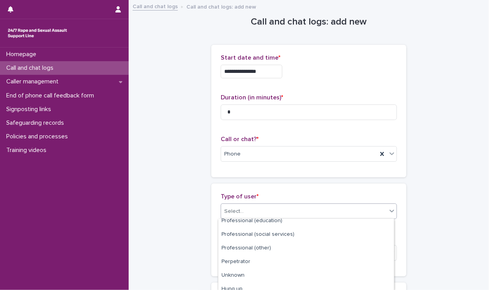
scroll to position [133, 0]
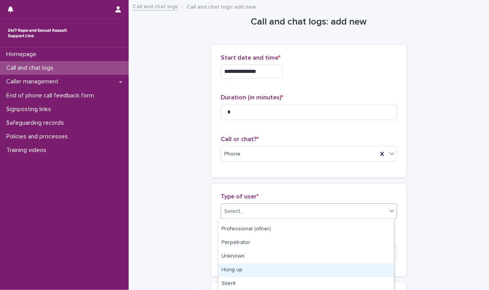
click at [374, 270] on div "Hung up" at bounding box center [305, 271] width 175 height 14
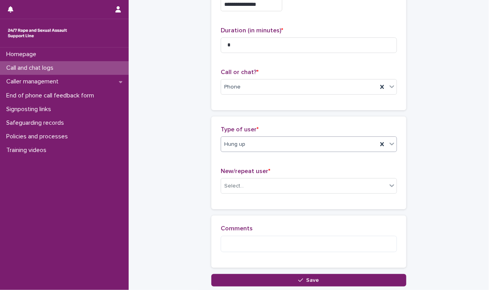
scroll to position [124, 0]
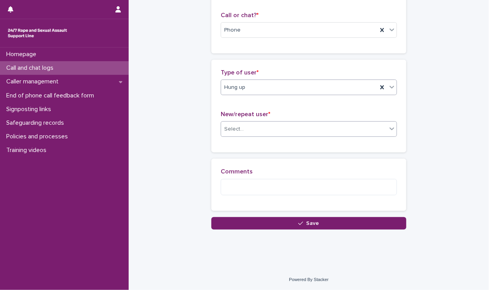
click at [389, 128] on icon at bounding box center [391, 129] width 5 height 3
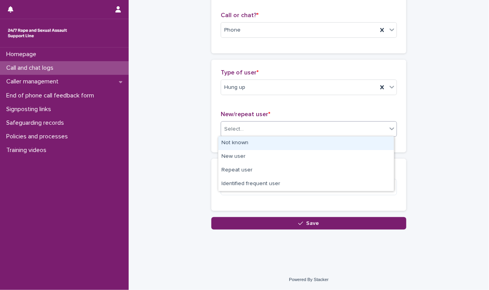
click at [370, 138] on div "Not known" at bounding box center [305, 143] width 175 height 14
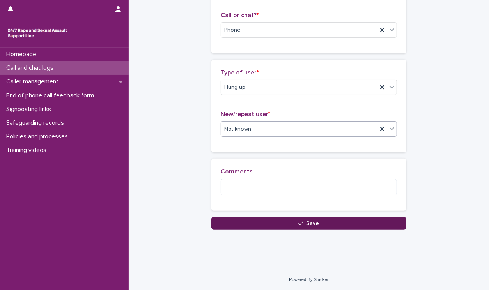
click at [365, 224] on button "Save" at bounding box center [308, 223] width 195 height 12
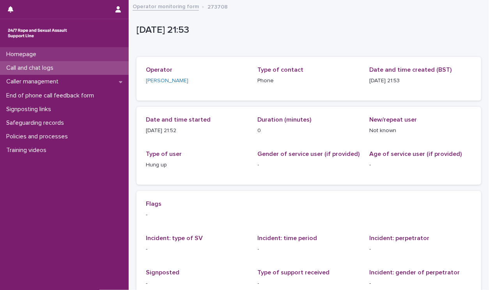
click at [42, 53] on p "Homepage" at bounding box center [22, 54] width 39 height 7
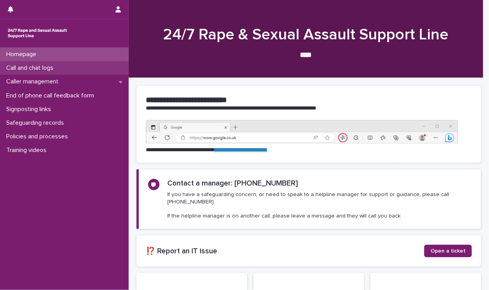
click at [37, 73] on div "Call and chat logs" at bounding box center [64, 68] width 129 height 14
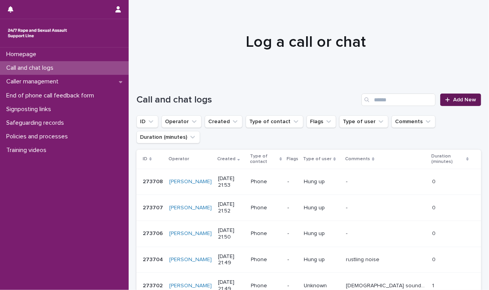
click at [458, 103] on link "Add New" at bounding box center [460, 100] width 41 height 12
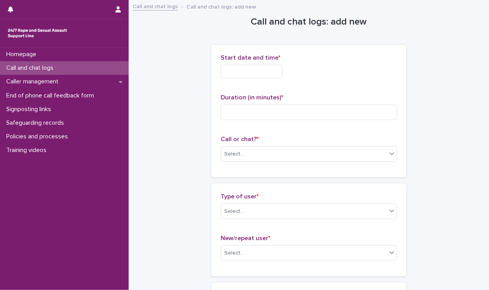
click at [269, 71] on input "text" at bounding box center [252, 72] width 62 height 14
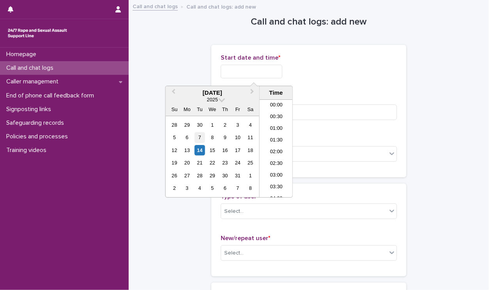
scroll to position [460, 0]
click at [196, 149] on div "14" at bounding box center [200, 150] width 11 height 11
drag, startPoint x: 251, startPoint y: 69, endPoint x: 258, endPoint y: 66, distance: 6.8
click at [258, 66] on input "**********" at bounding box center [252, 72] width 62 height 14
drag, startPoint x: 251, startPoint y: 69, endPoint x: 329, endPoint y: 69, distance: 78.4
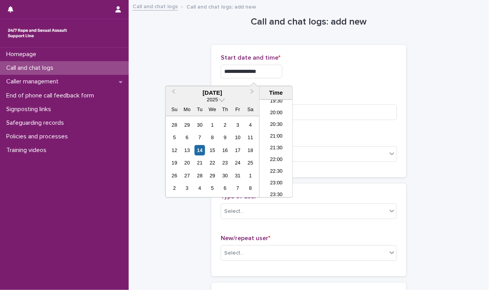
click at [327, 69] on div "**********" at bounding box center [309, 72] width 176 height 14
type input "**********"
click at [361, 113] on input at bounding box center [309, 112] width 176 height 16
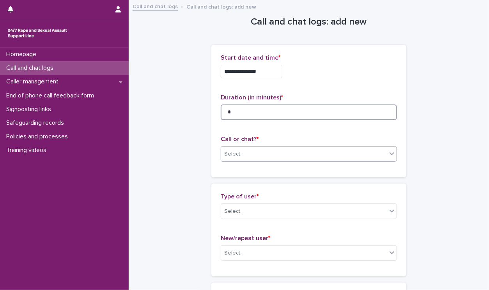
type input "*"
click at [382, 154] on div "Select..." at bounding box center [304, 154] width 166 height 13
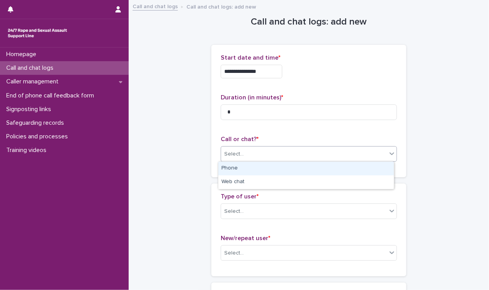
click at [363, 173] on div "Phone" at bounding box center [305, 169] width 175 height 14
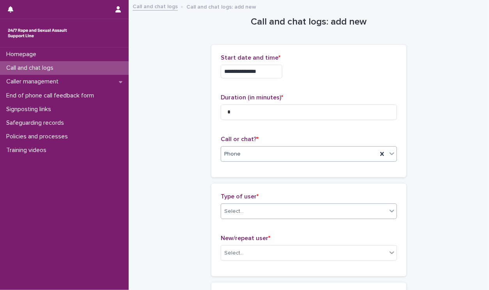
click at [388, 212] on icon at bounding box center [392, 211] width 8 height 8
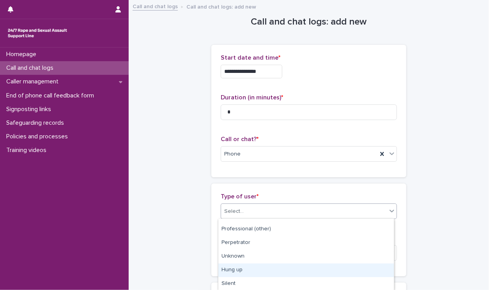
click at [370, 273] on div "Hung up" at bounding box center [305, 271] width 175 height 14
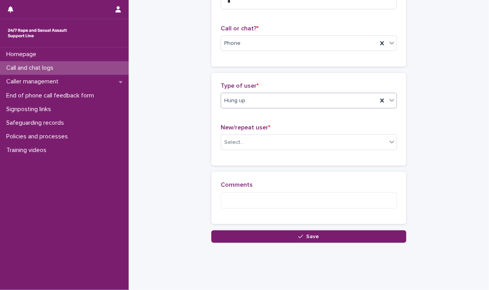
scroll to position [124, 0]
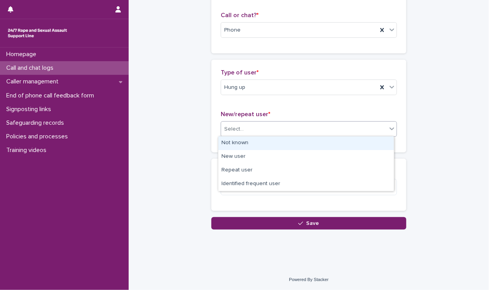
click at [388, 122] on div at bounding box center [391, 129] width 9 height 14
click at [337, 145] on div "Not known" at bounding box center [305, 143] width 175 height 14
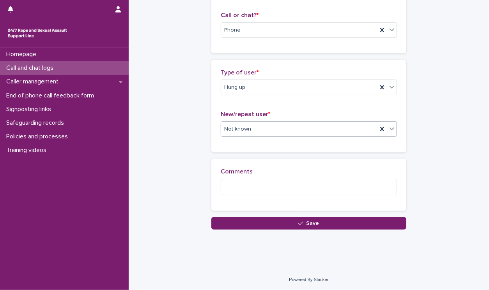
click at [354, 214] on div "Loading... Saving… Comments" at bounding box center [308, 188] width 195 height 58
click at [352, 221] on button "Save" at bounding box center [308, 223] width 195 height 12
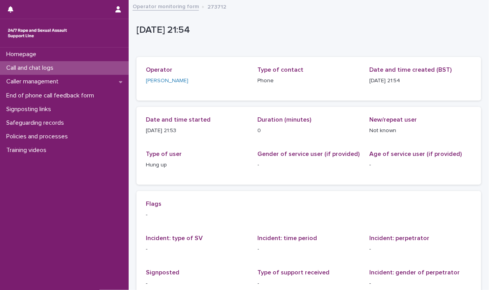
click at [74, 62] on div "Call and chat logs" at bounding box center [64, 68] width 129 height 14
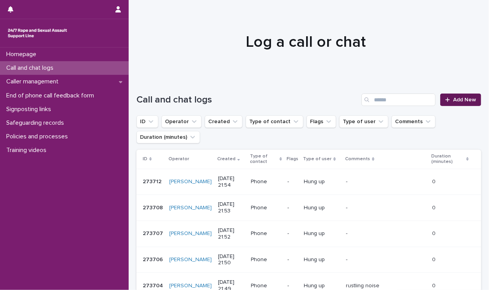
click at [440, 99] on link "Add New" at bounding box center [460, 100] width 41 height 12
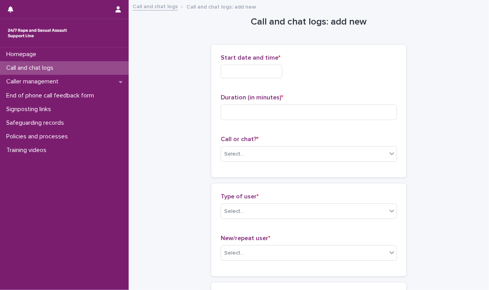
click at [232, 76] on input "text" at bounding box center [252, 72] width 62 height 14
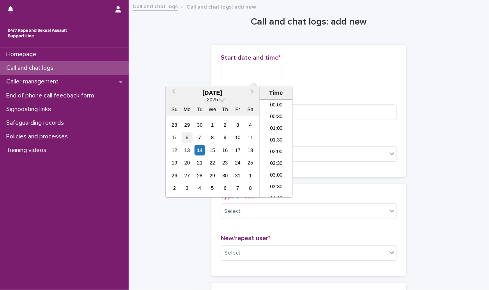
scroll to position [460, 0]
click at [203, 152] on div "14" at bounding box center [200, 150] width 11 height 11
drag, startPoint x: 250, startPoint y: 71, endPoint x: 409, endPoint y: 85, distance: 159.6
type input "**********"
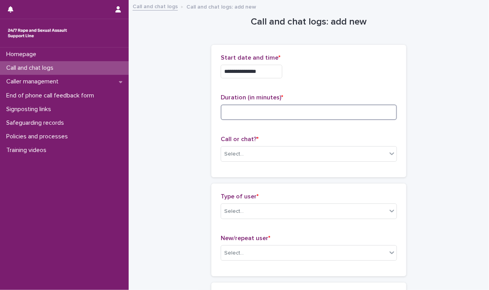
click at [333, 116] on input at bounding box center [309, 112] width 176 height 16
type input "*"
click at [382, 151] on div "Select..." at bounding box center [304, 154] width 166 height 13
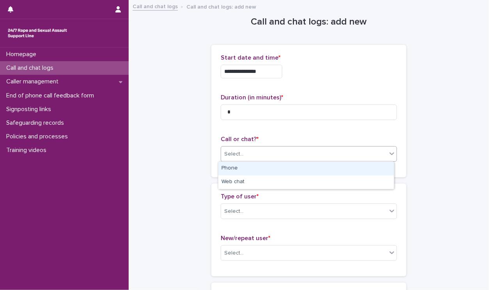
click at [362, 173] on div "Phone" at bounding box center [305, 169] width 175 height 14
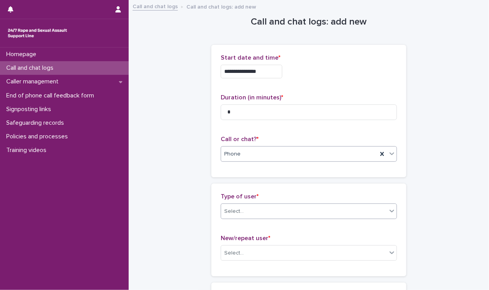
click at [388, 212] on icon at bounding box center [392, 211] width 8 height 8
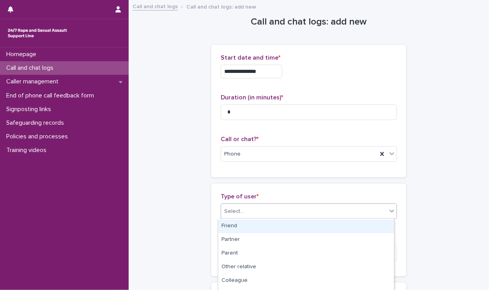
scroll to position [0, 0]
click at [363, 221] on div "Victim/survivor" at bounding box center [305, 226] width 175 height 14
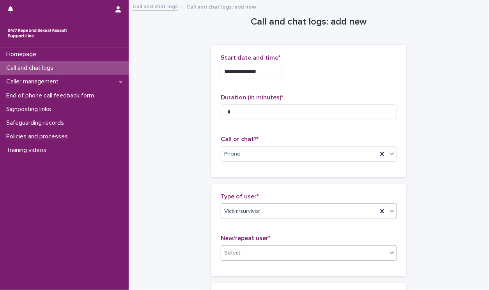
click at [383, 250] on div "Select..." at bounding box center [304, 253] width 166 height 13
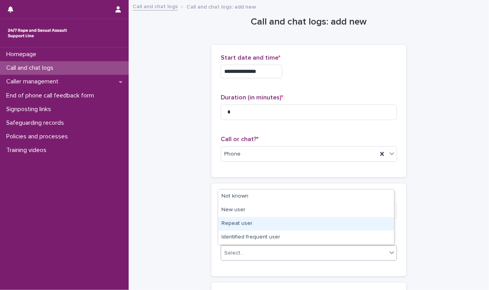
click at [350, 221] on div "Repeat user" at bounding box center [305, 224] width 175 height 14
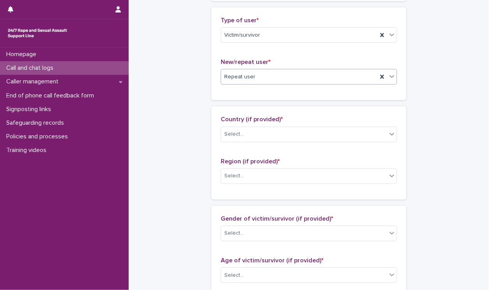
scroll to position [180, 0]
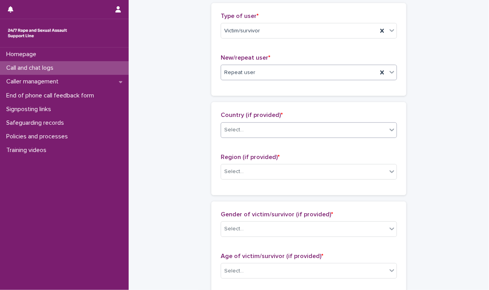
click at [390, 129] on icon at bounding box center [391, 130] width 5 height 3
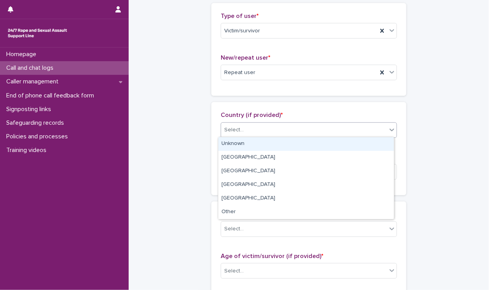
click at [367, 148] on div "Unknown" at bounding box center [305, 144] width 175 height 14
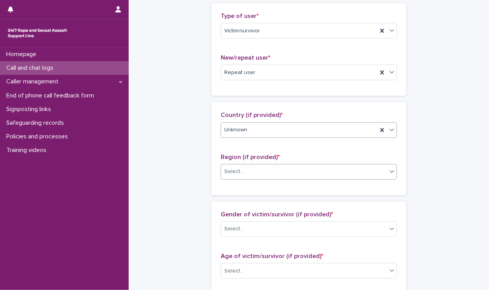
click at [388, 176] on div at bounding box center [391, 172] width 9 height 14
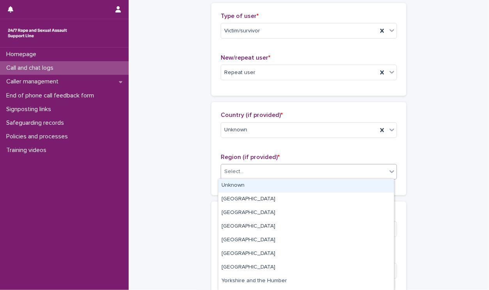
click at [382, 187] on div "Unknown" at bounding box center [305, 186] width 175 height 14
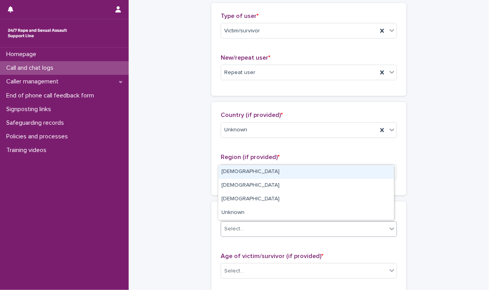
click at [391, 228] on icon at bounding box center [392, 229] width 8 height 8
click at [367, 176] on div "[DEMOGRAPHIC_DATA]" at bounding box center [305, 172] width 175 height 14
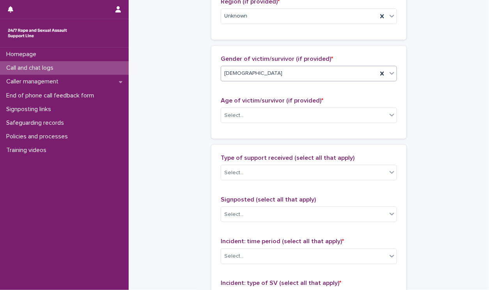
scroll to position [409, 0]
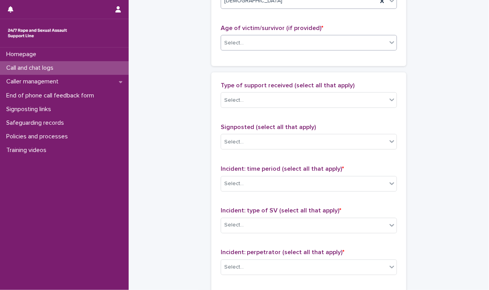
click at [389, 44] on icon at bounding box center [392, 43] width 8 height 8
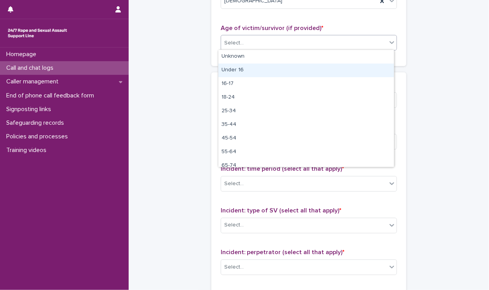
click at [377, 65] on div "Under 16" at bounding box center [305, 71] width 175 height 14
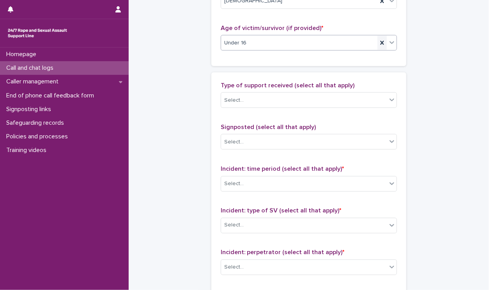
click at [380, 46] on div at bounding box center [381, 43] width 9 height 14
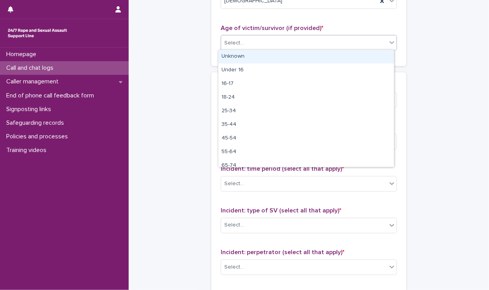
click at [388, 43] on icon at bounding box center [392, 43] width 8 height 8
click at [377, 54] on div "Unknown" at bounding box center [305, 57] width 175 height 14
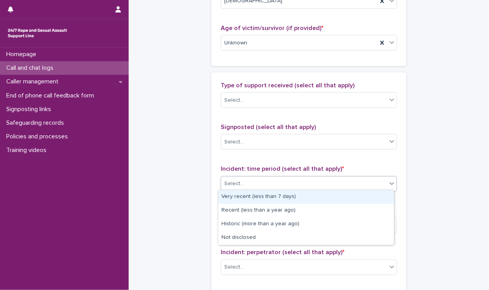
click at [389, 184] on icon at bounding box center [392, 184] width 8 height 8
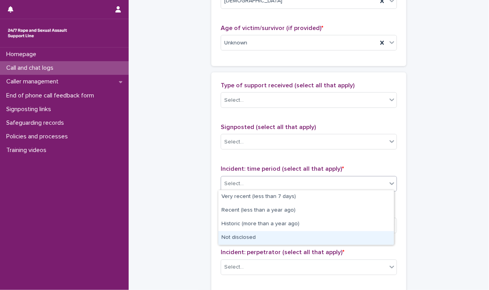
click at [366, 235] on div "Not disclosed" at bounding box center [305, 238] width 175 height 14
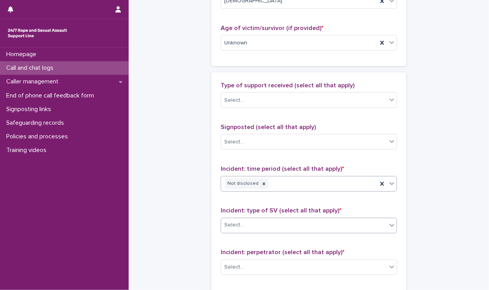
click at [388, 226] on icon at bounding box center [392, 225] width 8 height 8
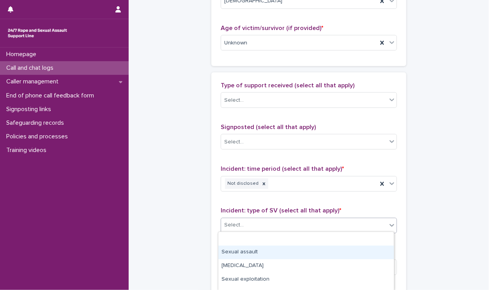
scroll to position [78, 0]
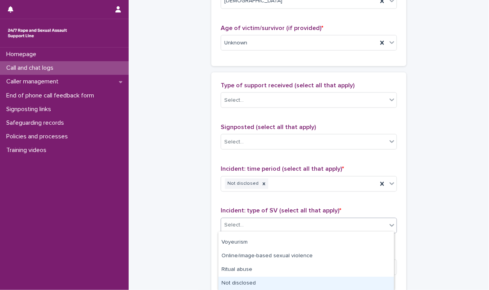
click at [359, 282] on div "Not disclosed" at bounding box center [305, 284] width 175 height 14
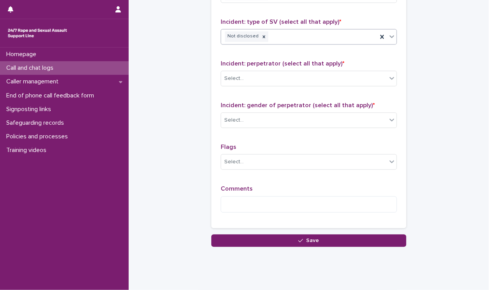
scroll to position [602, 0]
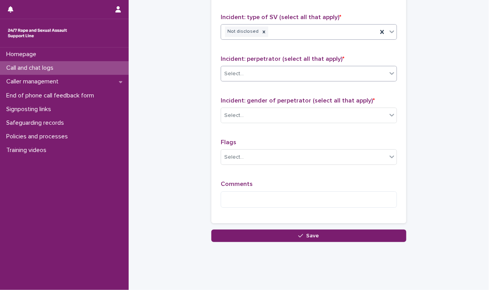
click at [389, 76] on div at bounding box center [391, 73] width 9 height 14
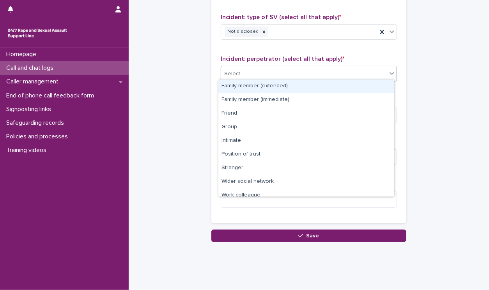
scroll to position [33, 0]
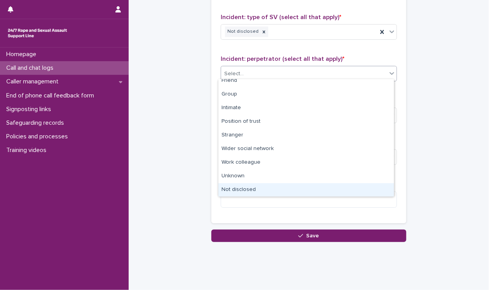
click at [362, 189] on div "Not disclosed" at bounding box center [305, 190] width 175 height 14
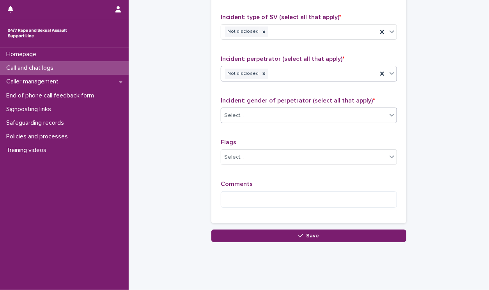
click at [390, 114] on icon at bounding box center [392, 115] width 8 height 8
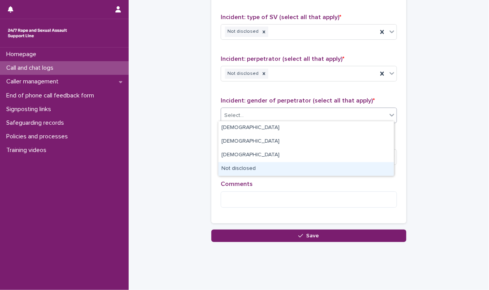
drag, startPoint x: 384, startPoint y: 118, endPoint x: 356, endPoint y: 166, distance: 55.9
click at [356, 166] on div "Not disclosed" at bounding box center [305, 169] width 175 height 14
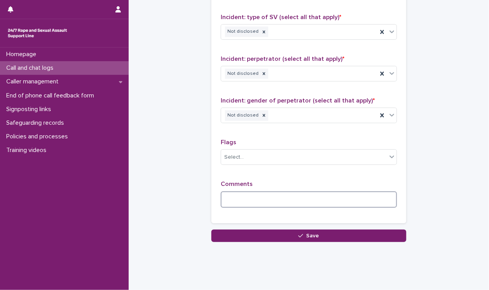
click at [343, 201] on textarea at bounding box center [309, 199] width 176 height 17
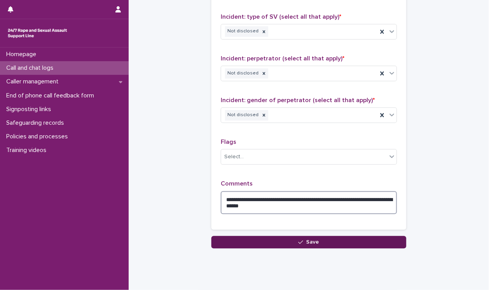
type textarea "**********"
click at [310, 243] on button "Save" at bounding box center [308, 242] width 195 height 12
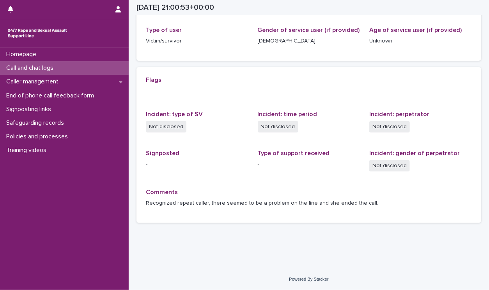
scroll to position [124, 0]
click at [56, 57] on div "Homepage" at bounding box center [64, 55] width 129 height 14
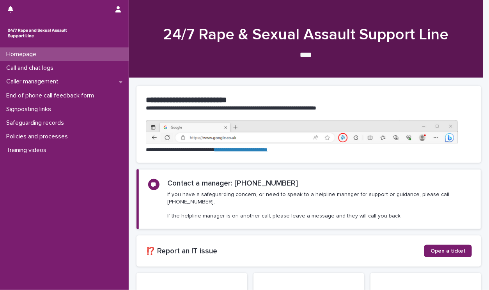
click at [228, 61] on div at bounding box center [306, 39] width 354 height 78
click at [21, 70] on p "Call and chat logs" at bounding box center [31, 67] width 57 height 7
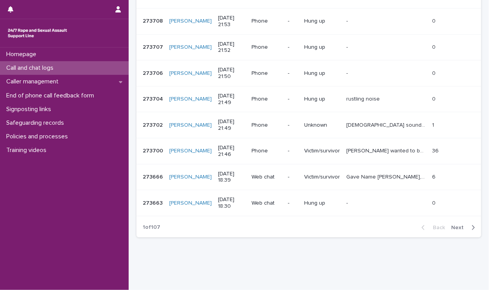
scroll to position [215, 0]
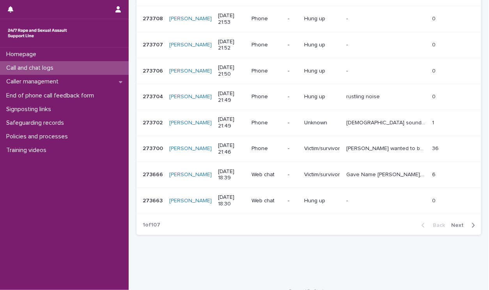
click at [455, 222] on button "Next" at bounding box center [464, 225] width 33 height 7
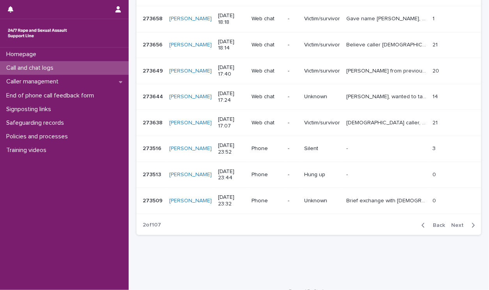
click at [453, 225] on span "Next" at bounding box center [459, 225] width 17 height 5
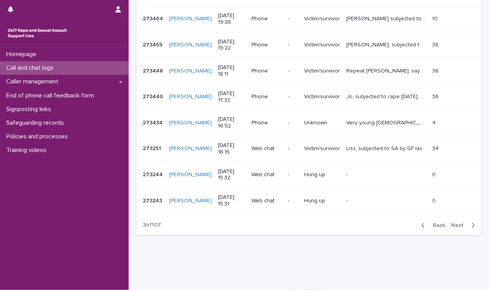
click at [369, 66] on p "Repeat [PERSON_NAME], says "you know" a lot, talks about abuse parents, lack of…" at bounding box center [386, 70] width 81 height 8
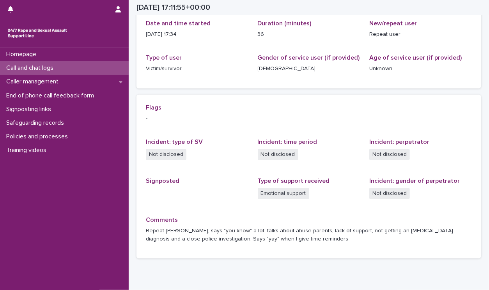
scroll to position [78, 0]
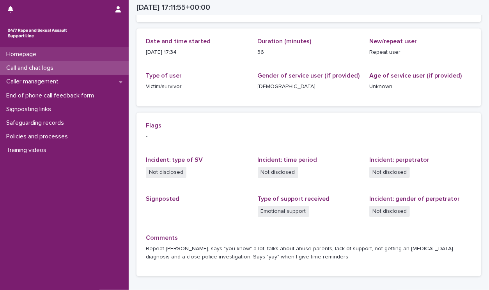
click at [18, 56] on p "Homepage" at bounding box center [22, 54] width 39 height 7
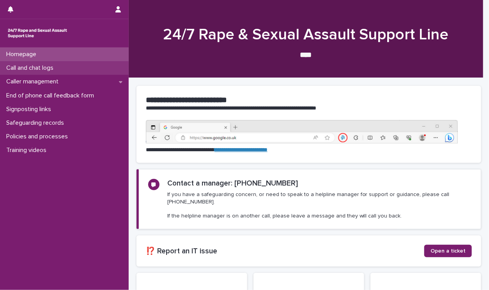
click at [28, 72] on div "Call and chat logs" at bounding box center [64, 68] width 129 height 14
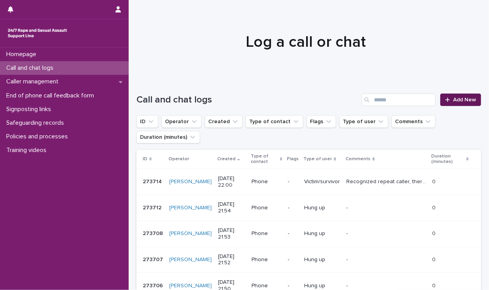
click at [454, 96] on link "Add New" at bounding box center [460, 100] width 41 height 12
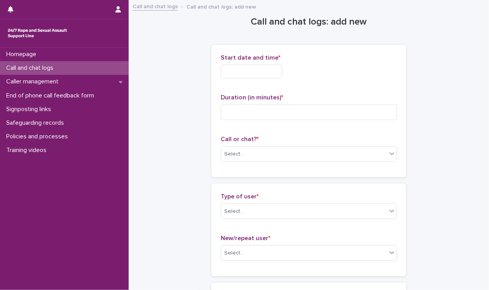
click at [243, 73] on input "text" at bounding box center [252, 72] width 62 height 14
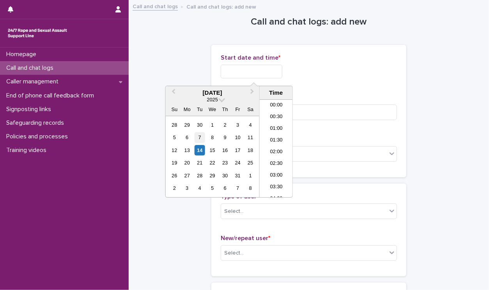
scroll to position [464, 0]
click at [200, 151] on div "14" at bounding box center [200, 150] width 11 height 11
drag, startPoint x: 250, startPoint y: 71, endPoint x: 342, endPoint y: 79, distance: 92.3
click at [338, 80] on div "**********" at bounding box center [309, 69] width 176 height 30
type input "**********"
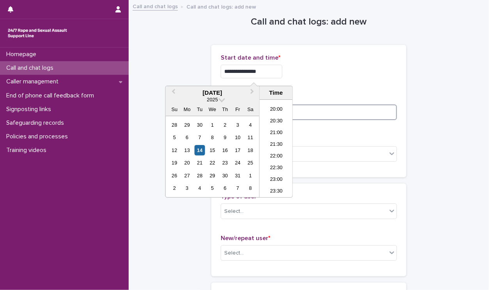
click at [342, 115] on input at bounding box center [309, 112] width 176 height 16
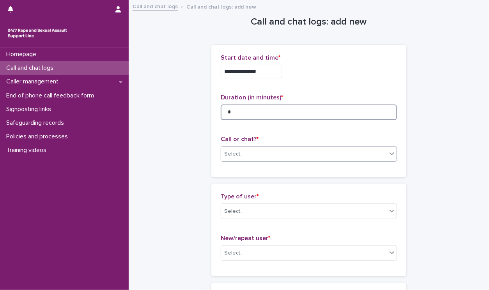
type input "*"
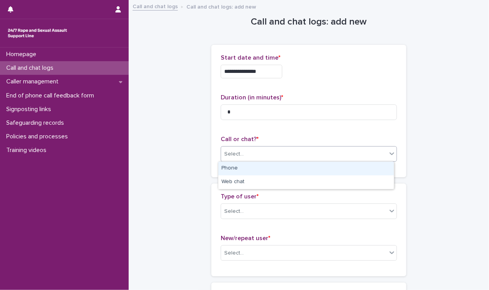
click at [384, 159] on div "Select..." at bounding box center [304, 154] width 166 height 13
click at [371, 175] on div "Phone" at bounding box center [305, 169] width 175 height 14
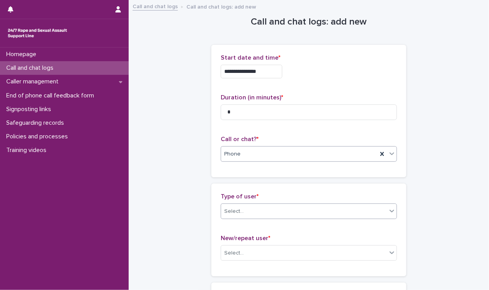
click at [388, 209] on icon at bounding box center [392, 211] width 8 height 8
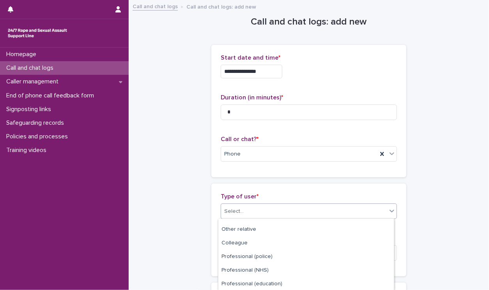
scroll to position [133, 0]
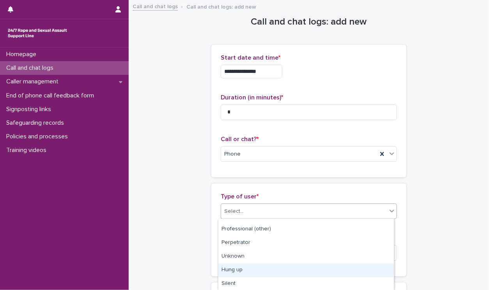
click at [359, 264] on div "Hung up" at bounding box center [305, 271] width 175 height 14
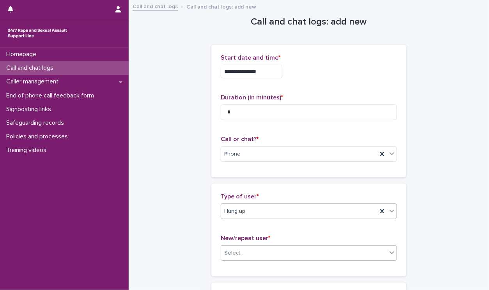
click at [388, 251] on icon at bounding box center [392, 253] width 8 height 8
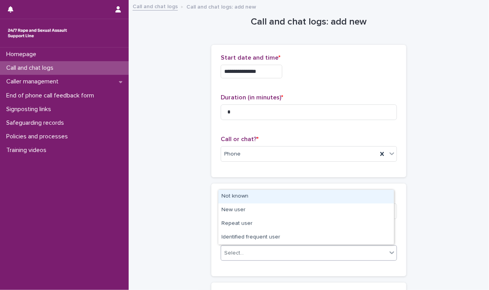
click at [310, 202] on div "Not known" at bounding box center [305, 197] width 175 height 14
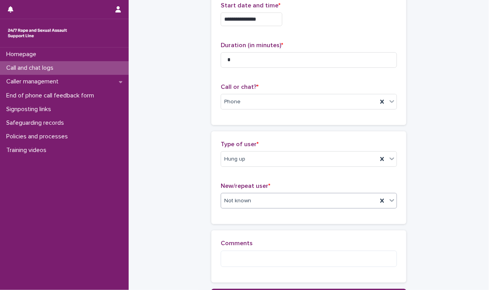
scroll to position [124, 0]
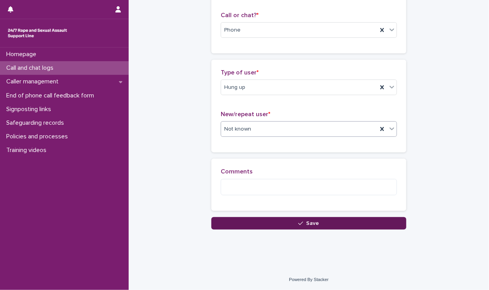
click at [365, 226] on button "Save" at bounding box center [308, 223] width 195 height 12
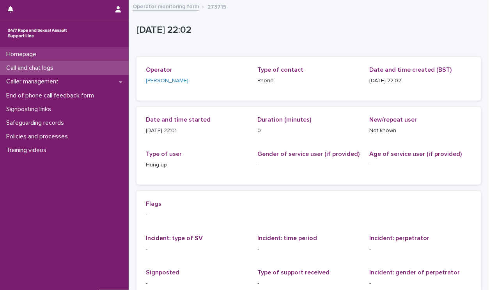
click at [44, 54] on div "Homepage" at bounding box center [64, 55] width 129 height 14
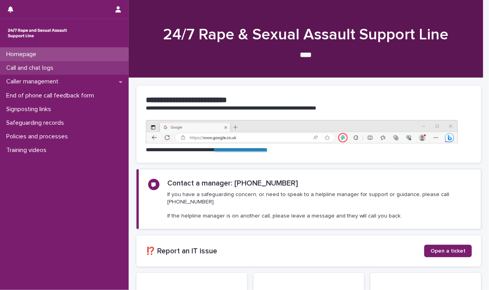
click at [42, 71] on p "Call and chat logs" at bounding box center [31, 67] width 57 height 7
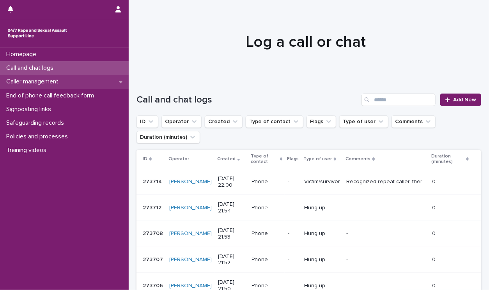
click at [42, 84] on p "Caller management" at bounding box center [34, 81] width 62 height 7
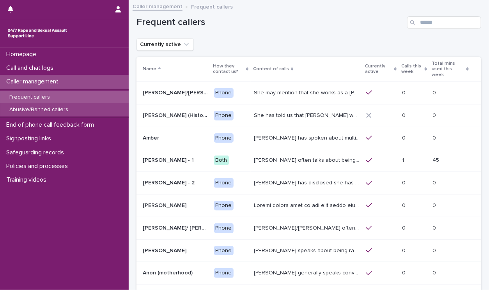
click at [42, 107] on p "Abusive/Banned callers" at bounding box center [38, 109] width 71 height 7
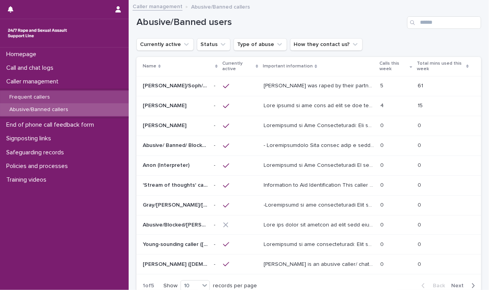
click at [45, 94] on p "Frequent callers" at bounding box center [29, 97] width 53 height 7
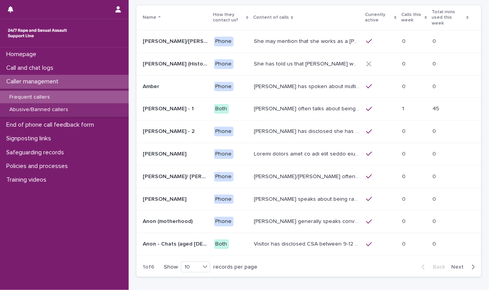
scroll to position [64, 0]
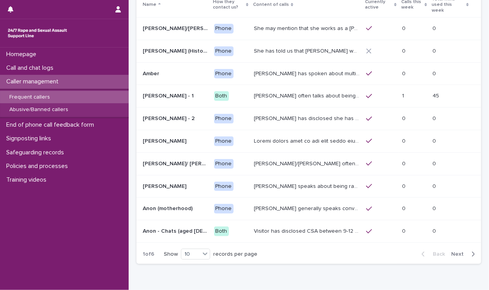
click at [454, 251] on span "Next" at bounding box center [459, 253] width 17 height 5
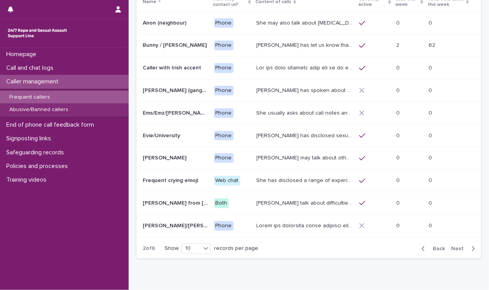
click at [454, 247] on span "Next" at bounding box center [459, 248] width 17 height 5
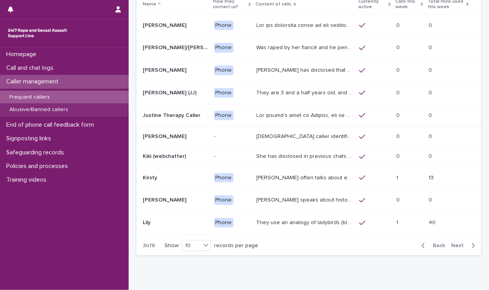
click at [454, 247] on span "Next" at bounding box center [459, 245] width 17 height 5
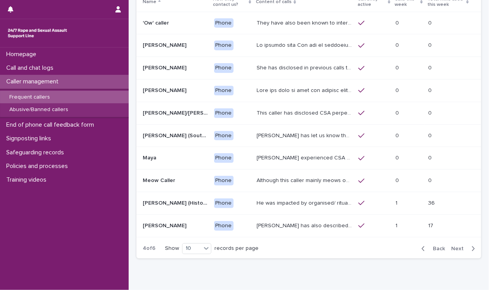
click at [454, 247] on span "Next" at bounding box center [459, 248] width 17 height 5
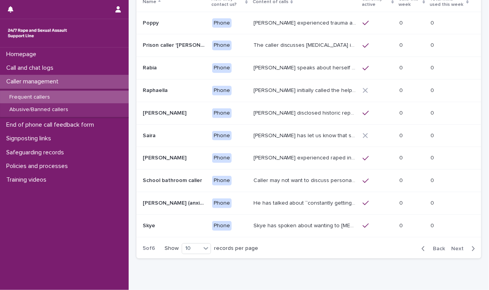
click at [454, 247] on span "Next" at bounding box center [459, 248] width 17 height 5
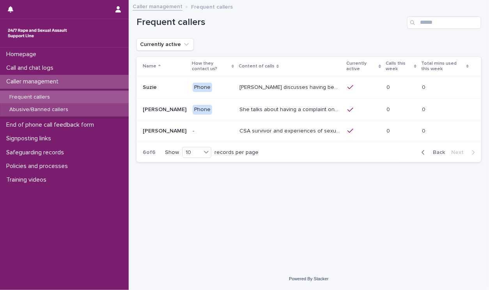
click at [58, 106] on p "Abusive/Banned callers" at bounding box center [38, 109] width 71 height 7
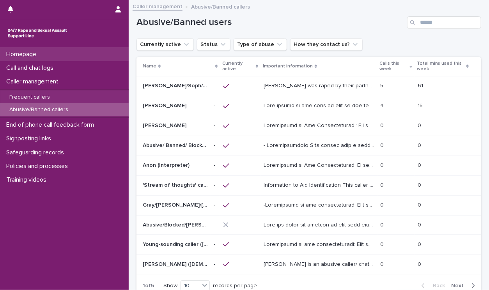
click at [41, 53] on p "Homepage" at bounding box center [22, 54] width 39 height 7
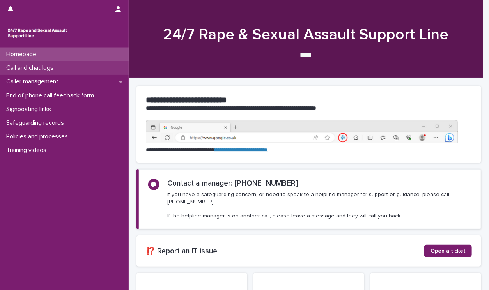
click at [42, 71] on p "Call and chat logs" at bounding box center [31, 67] width 57 height 7
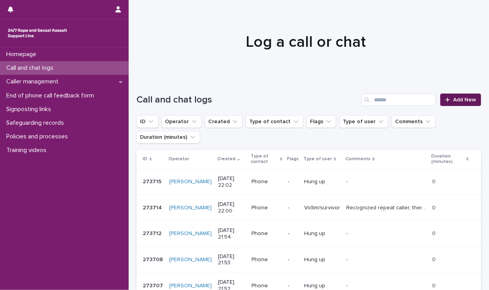
click at [451, 104] on link "Add New" at bounding box center [460, 100] width 41 height 12
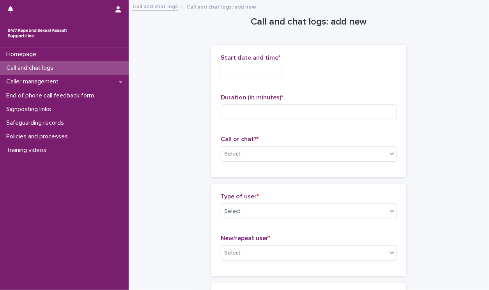
click at [248, 71] on input "text" at bounding box center [252, 72] width 62 height 14
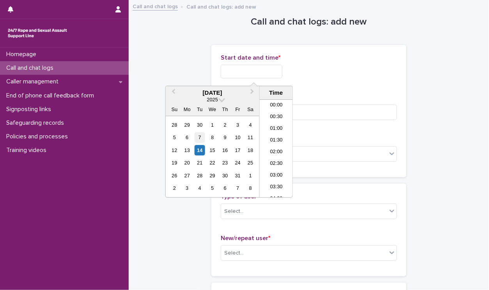
scroll to position [464, 0]
click at [198, 148] on div "14" at bounding box center [200, 150] width 11 height 11
drag, startPoint x: 251, startPoint y: 69, endPoint x: 311, endPoint y: 73, distance: 59.7
click at [311, 73] on div "**********" at bounding box center [309, 72] width 176 height 14
type input "**********"
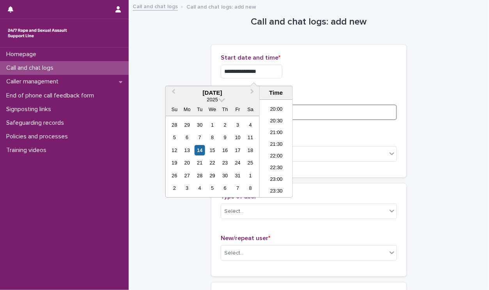
click at [377, 105] on input at bounding box center [309, 112] width 176 height 16
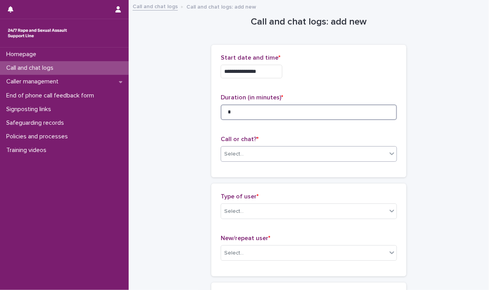
type input "*"
click at [388, 155] on icon at bounding box center [392, 154] width 8 height 8
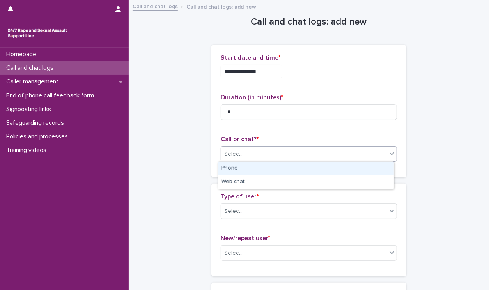
click at [363, 173] on div "Phone" at bounding box center [305, 169] width 175 height 14
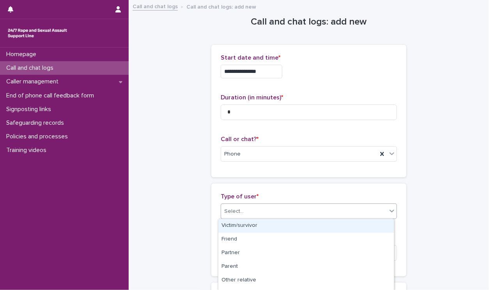
click at [389, 211] on icon at bounding box center [391, 211] width 5 height 3
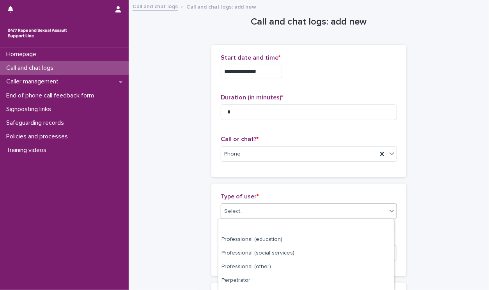
scroll to position [133, 0]
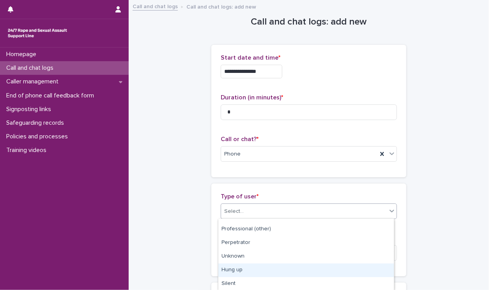
click at [361, 271] on div "Hung up" at bounding box center [305, 271] width 175 height 14
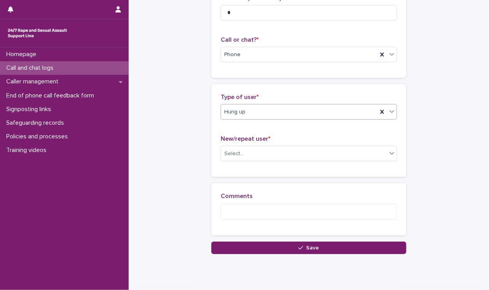
scroll to position [100, 0]
click at [389, 152] on icon at bounding box center [392, 153] width 8 height 8
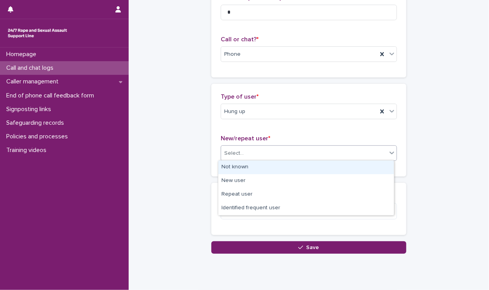
click at [369, 167] on div "Not known" at bounding box center [305, 168] width 175 height 14
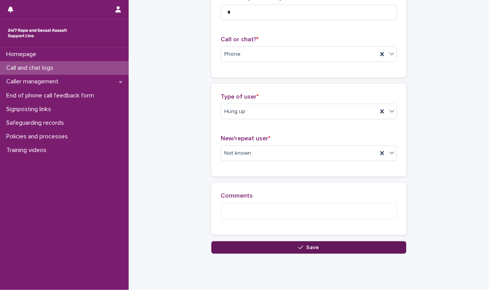
click at [369, 250] on button "Save" at bounding box center [308, 247] width 195 height 12
